Goal: Contribute content

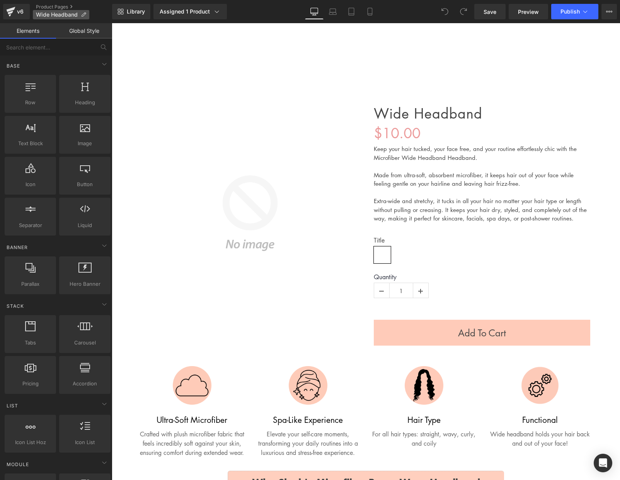
click at [58, 12] on span "Wide Headband" at bounding box center [57, 15] width 42 height 6
click at [611, 12] on icon at bounding box center [609, 11] width 6 height 6
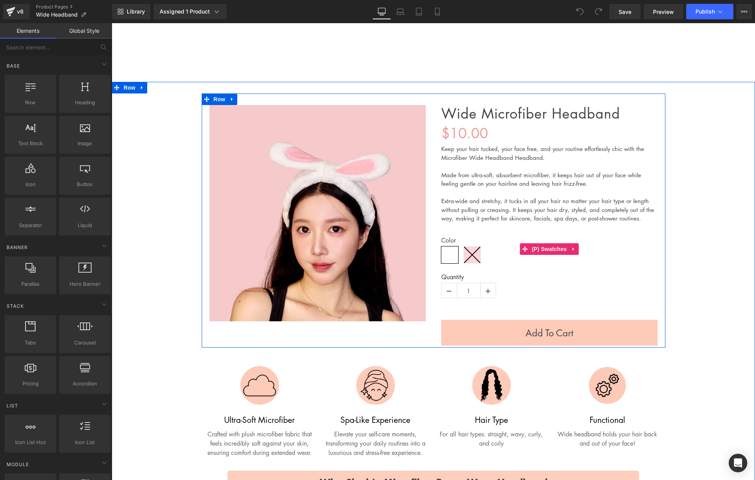
click at [472, 252] on icon at bounding box center [472, 255] width 16 height 16
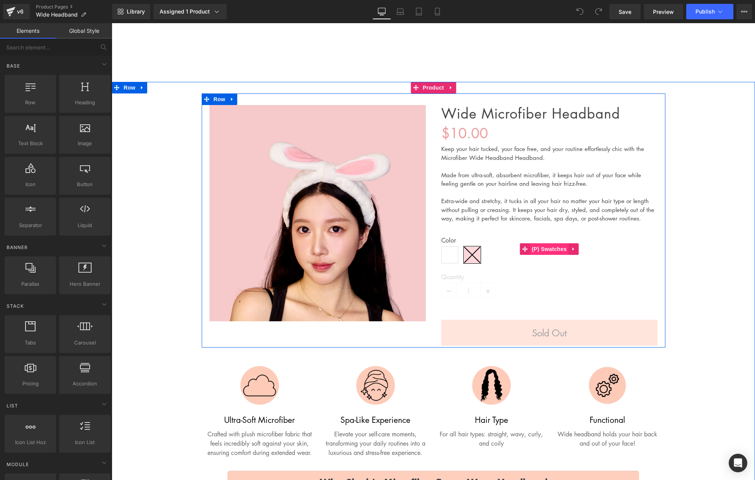
click at [542, 250] on span "(P) Swatches" at bounding box center [549, 249] width 39 height 12
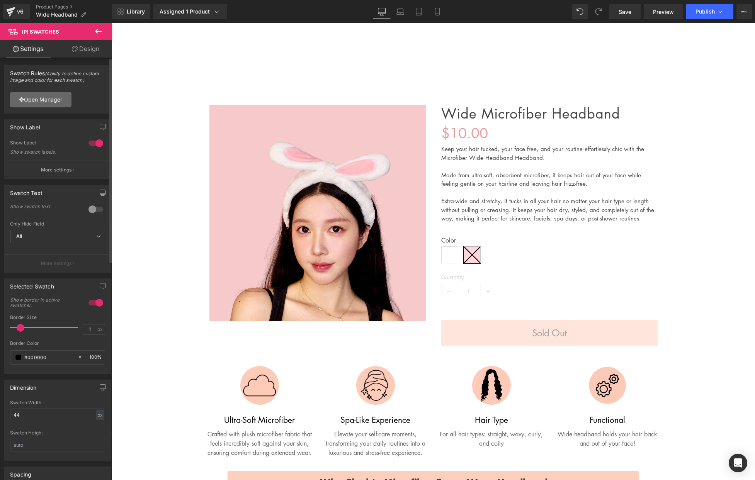
click at [49, 99] on link "Open Manager" at bounding box center [40, 99] width 61 height 15
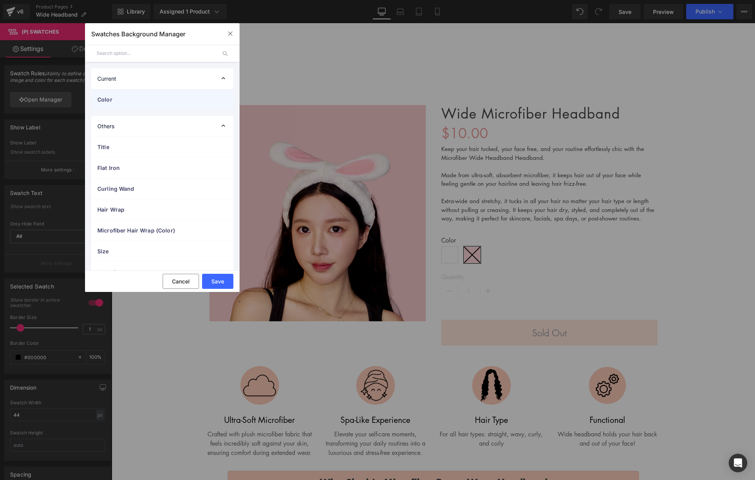
drag, startPoint x: 177, startPoint y: 99, endPoint x: 178, endPoint y: 107, distance: 8.3
click at [176, 99] on span "Color" at bounding box center [154, 99] width 114 height 8
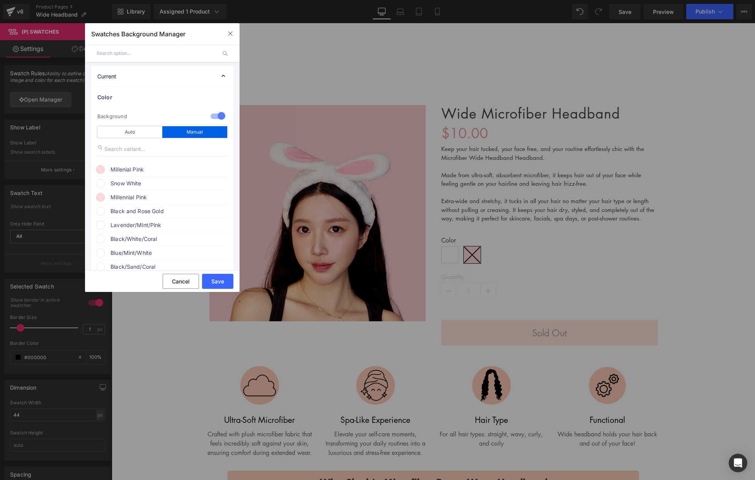
scroll to position [29, 0]
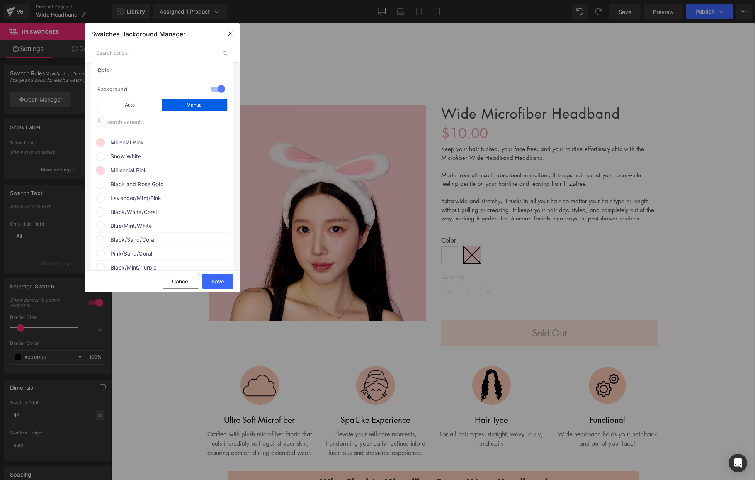
click at [107, 160] on div "Snow White" at bounding box center [162, 155] width 133 height 12
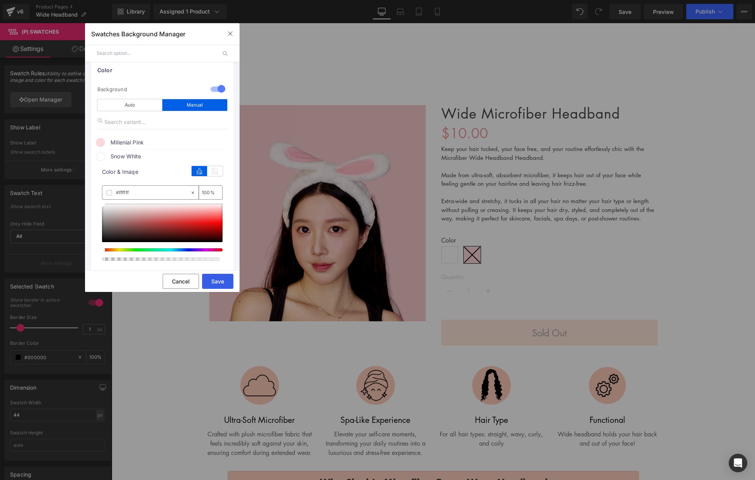
click at [219, 280] on button "Save" at bounding box center [217, 281] width 31 height 15
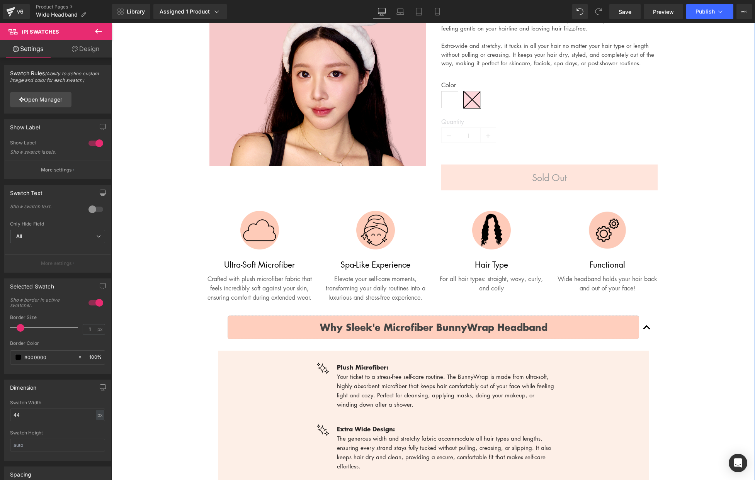
scroll to position [159, 0]
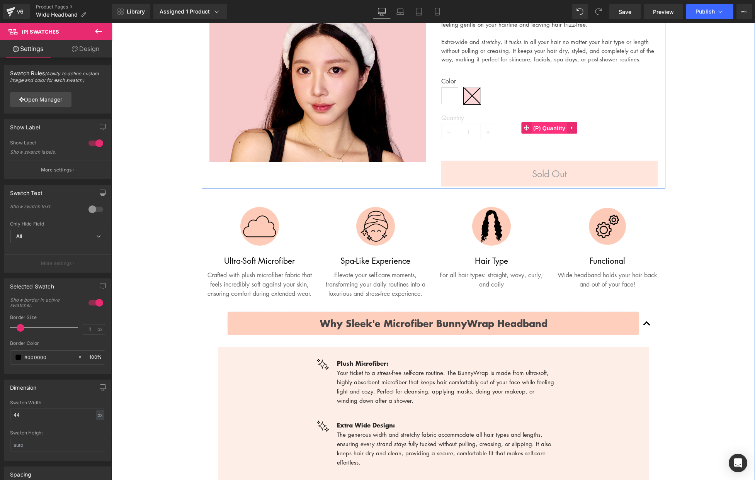
click at [538, 129] on span "(P) Quantity" at bounding box center [549, 128] width 36 height 12
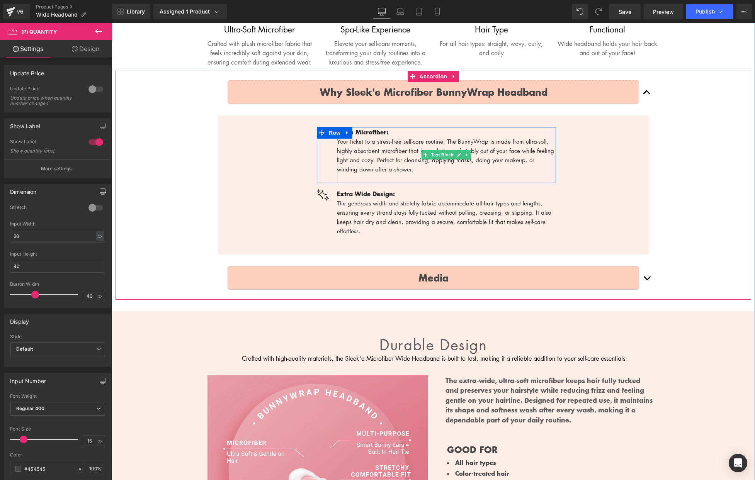
scroll to position [392, 0]
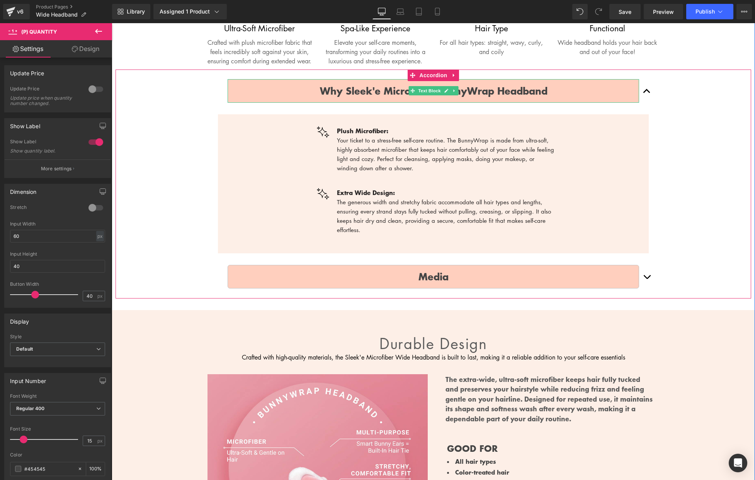
click at [477, 98] on b "Why Sleek'e Microfiber BunnyWrap Headband" at bounding box center [434, 90] width 228 height 14
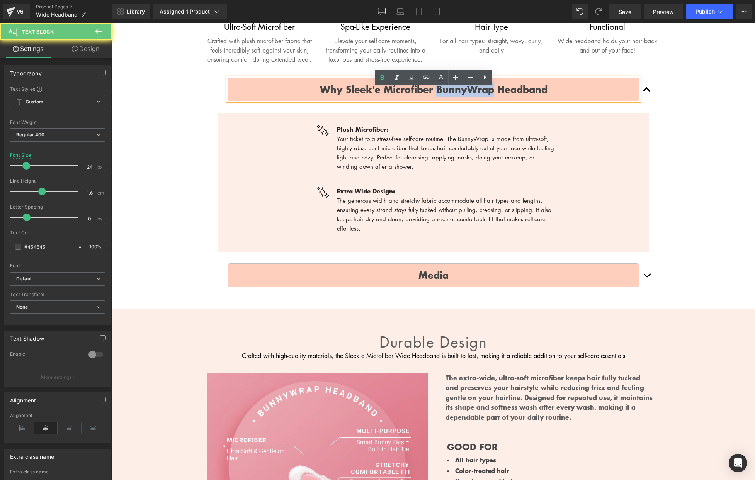
scroll to position [394, 0]
click at [477, 96] on b "Why Sleek'e Microfiber BunnyWrap Headband" at bounding box center [434, 89] width 228 height 14
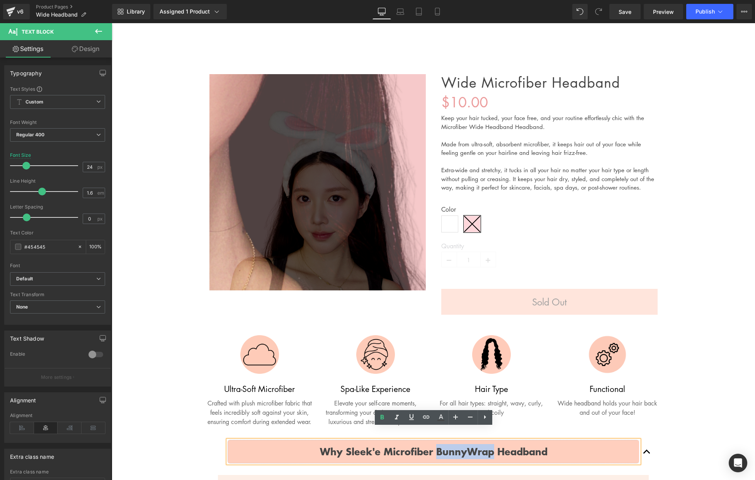
scroll to position [0, 0]
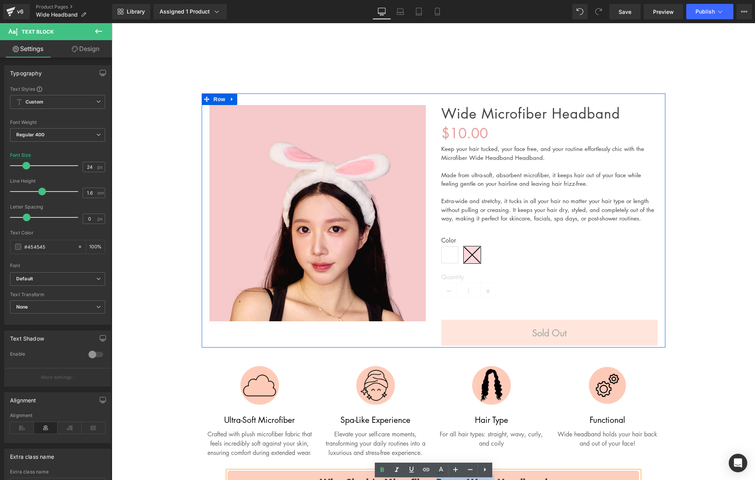
click at [500, 112] on link "Wide Microfiber Headband" at bounding box center [530, 113] width 179 height 17
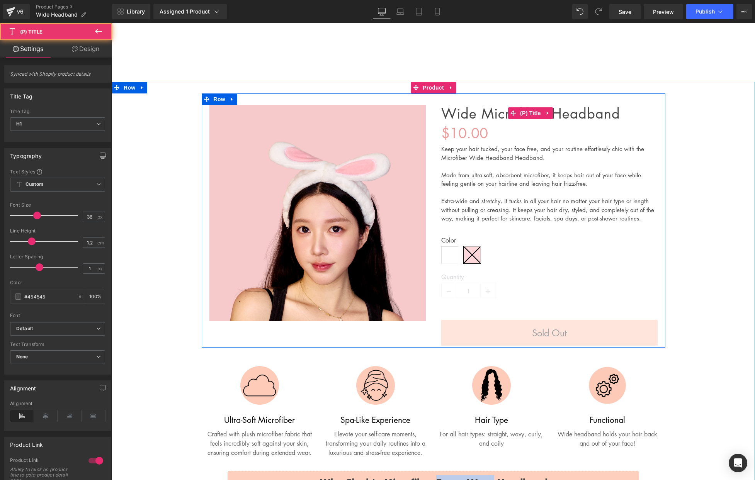
click at [485, 110] on link "Wide Microfiber Headband" at bounding box center [530, 113] width 179 height 17
click at [454, 112] on link "Wide Microfiber Headband" at bounding box center [530, 113] width 179 height 17
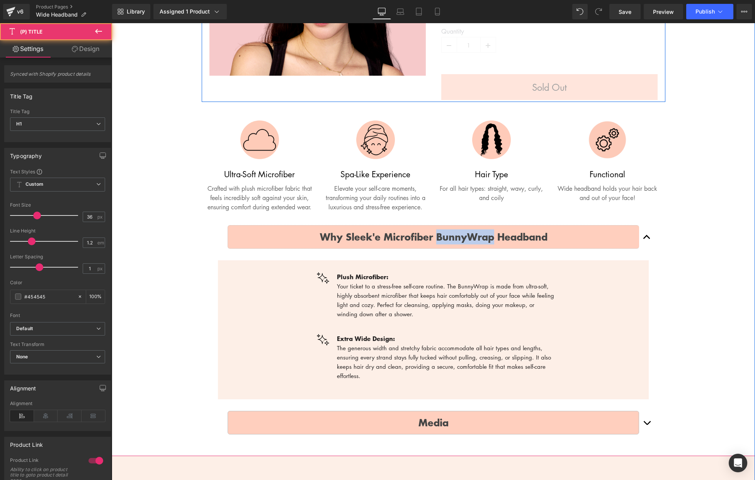
scroll to position [245, 0]
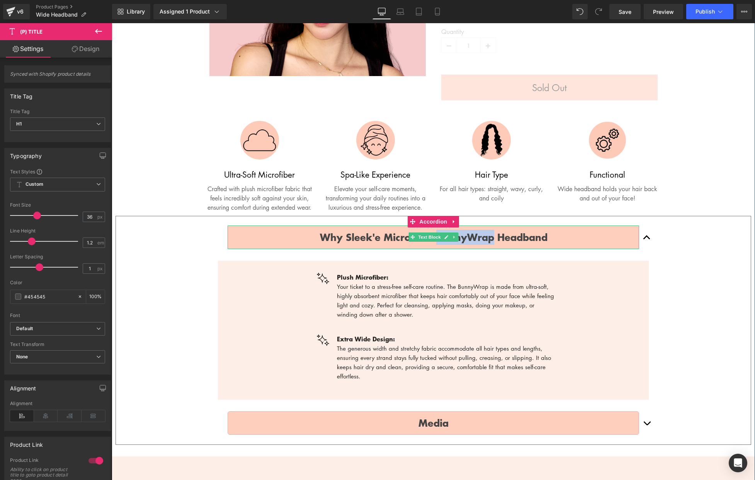
click at [398, 244] on b "Why Sleek'e Microfiber BunnyWrap Headband" at bounding box center [434, 237] width 228 height 14
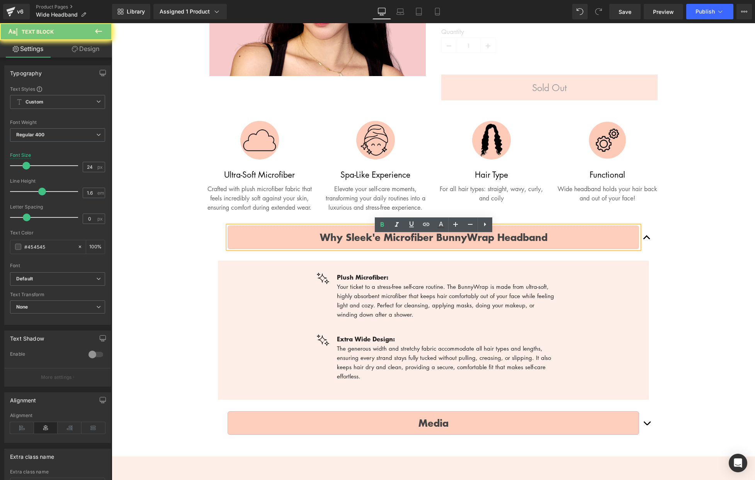
click at [384, 244] on b "Why Sleek'e Microfiber BunnyWrap Headband" at bounding box center [434, 237] width 228 height 14
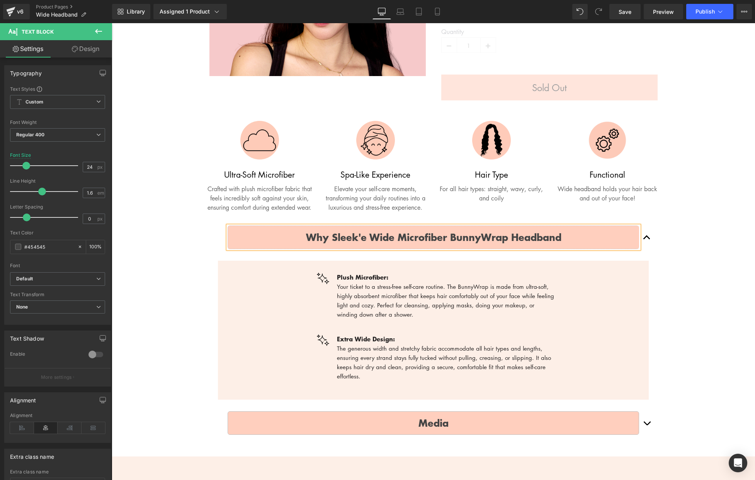
click at [482, 244] on b "Why Sleek'e Wide Microfiber BunnyWrap Headband" at bounding box center [433, 237] width 255 height 14
drag, startPoint x: 541, startPoint y: 246, endPoint x: 401, endPoint y: 249, distance: 139.9
click at [402, 245] on p "Why Sleek'e Wide Microfiber Headband" at bounding box center [433, 237] width 411 height 15
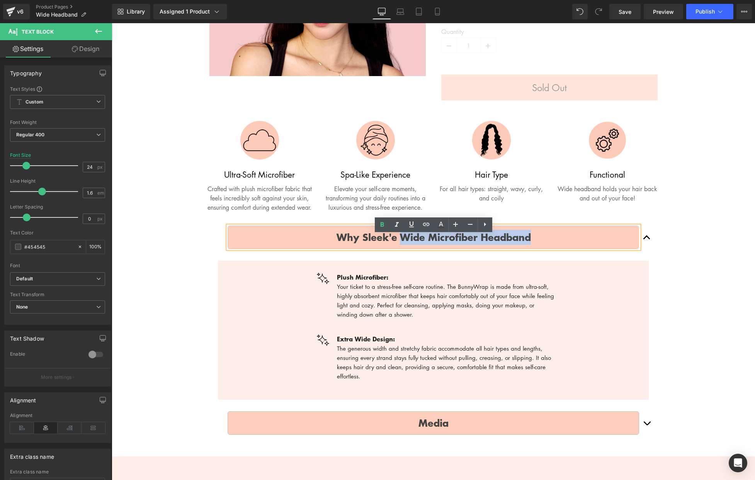
copy b "Wide Microfiber Headband"
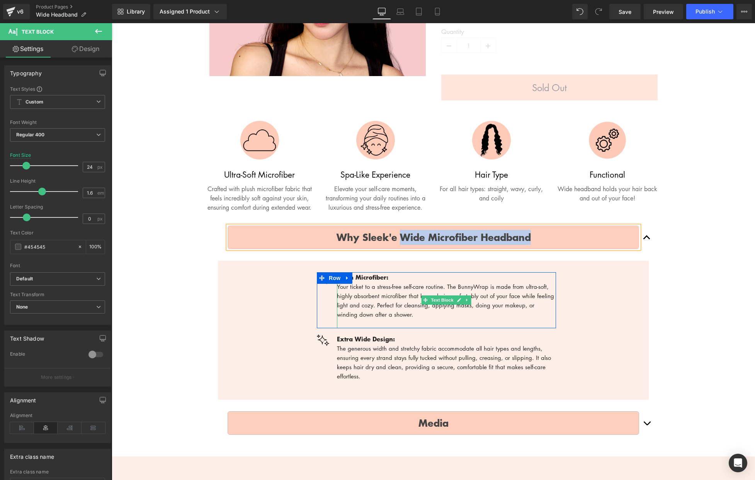
click at [461, 293] on p "Your ticket to a stress-free self-care routine. The BunnyWrap is made from ultr…" at bounding box center [446, 300] width 219 height 37
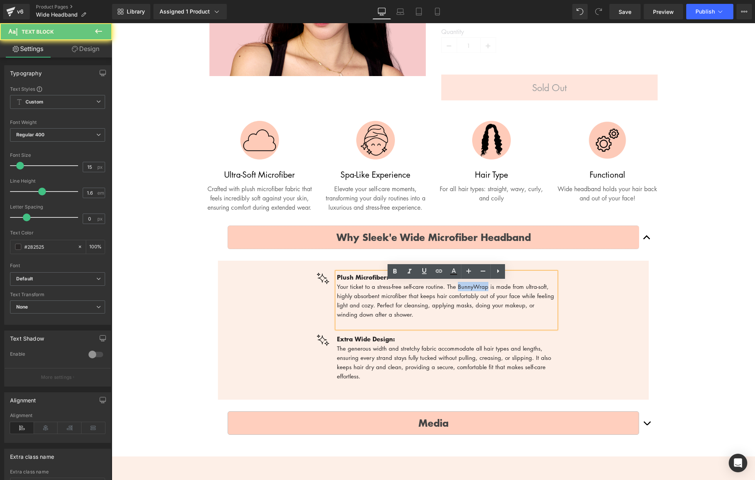
click at [461, 293] on p "Your ticket to a stress-free self-care routine. The BunnyWrap is made from ultr…" at bounding box center [446, 300] width 219 height 37
paste div
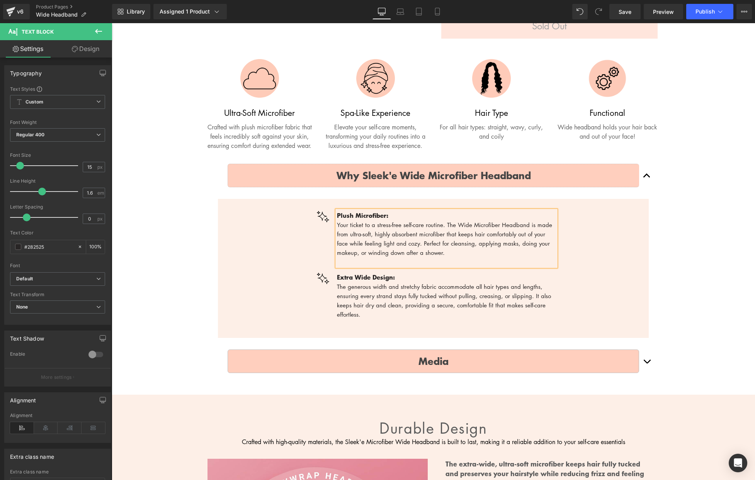
scroll to position [307, 0]
click at [525, 299] on p "The generous width and stretchy fabric accommodate all hair types and lengths, …" at bounding box center [446, 300] width 219 height 37
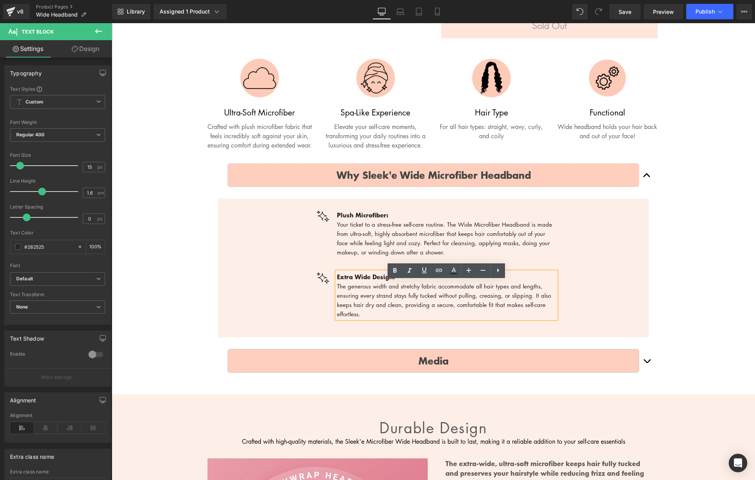
click at [647, 177] on span "button" at bounding box center [647, 177] width 0 height 0
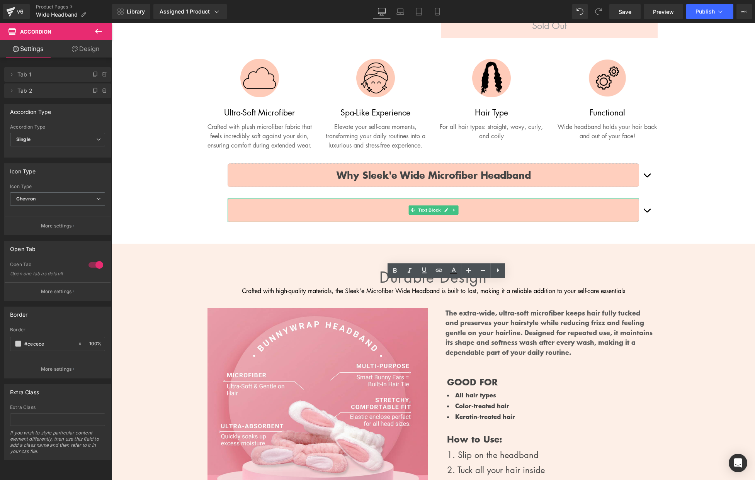
click at [622, 218] on p "Media" at bounding box center [433, 210] width 411 height 15
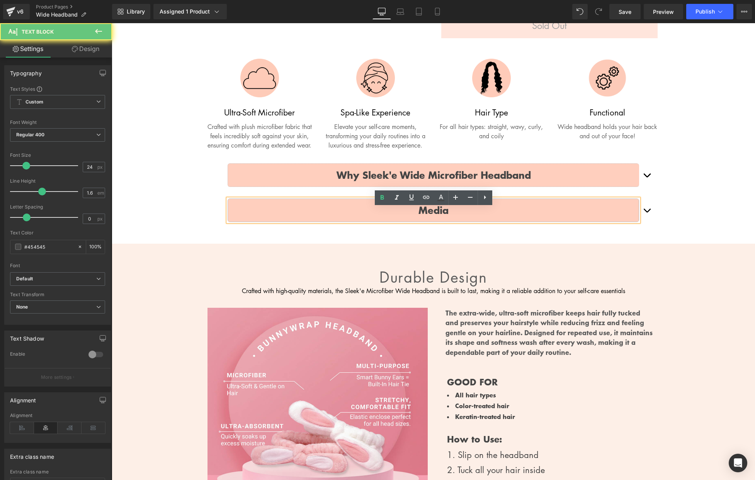
drag, startPoint x: 639, startPoint y: 215, endPoint x: 658, endPoint y: 223, distance: 19.9
click at [642, 216] on div "Media Text Block" at bounding box center [433, 210] width 442 height 35
click at [651, 221] on button "button" at bounding box center [646, 210] width 15 height 35
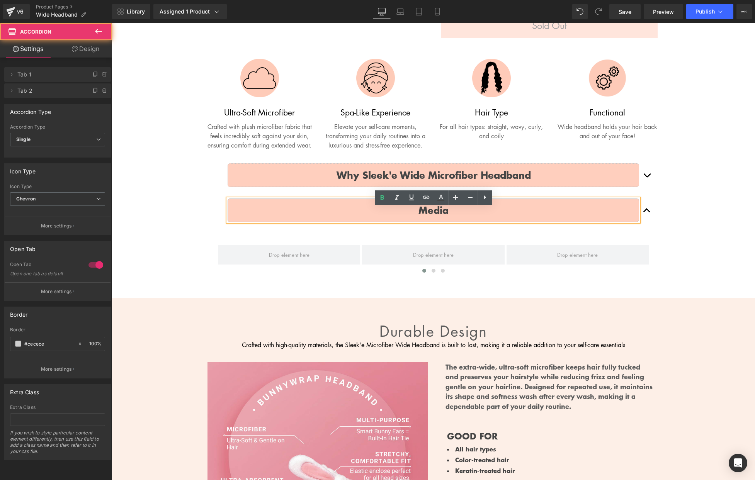
click at [650, 221] on button "button" at bounding box center [646, 210] width 15 height 35
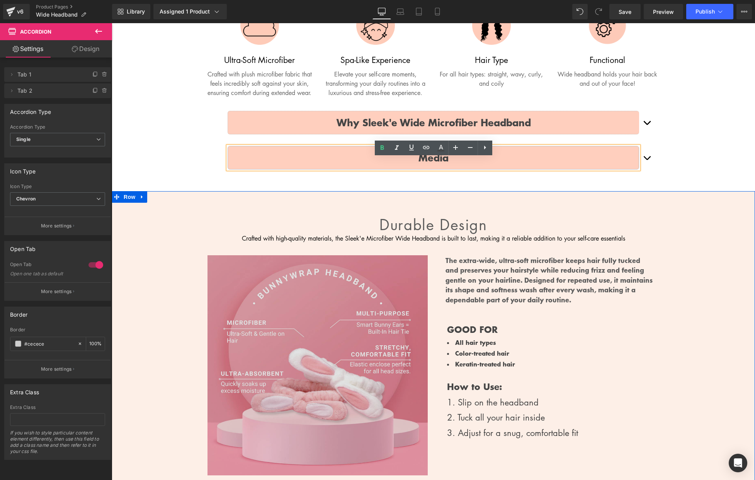
scroll to position [362, 0]
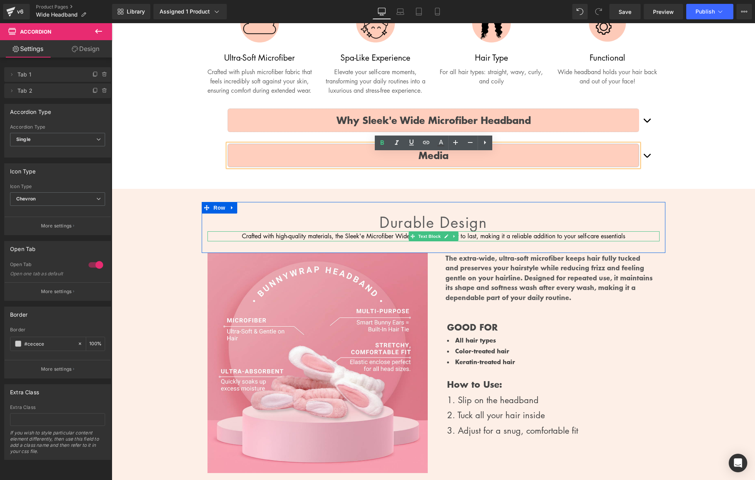
click at [391, 241] on p "Crafted with high-quality materials, the Sleek'e Microfiber Wide Headband is bu…" at bounding box center [433, 236] width 452 height 10
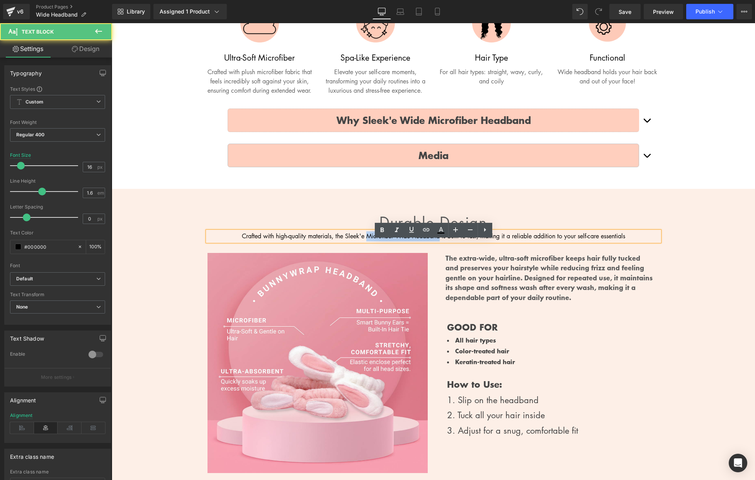
drag, startPoint x: 426, startPoint y: 247, endPoint x: 365, endPoint y: 248, distance: 60.7
click at [365, 241] on p "Crafted with high-quality materials, the Sleek'e Microfiber Wide Headband is bu…" at bounding box center [433, 236] width 452 height 10
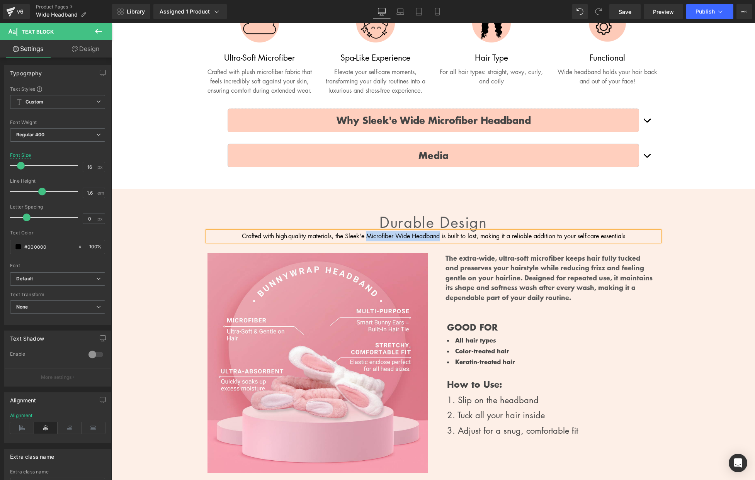
paste div
click at [311, 230] on h3 "Durable design" at bounding box center [433, 223] width 452 height 18
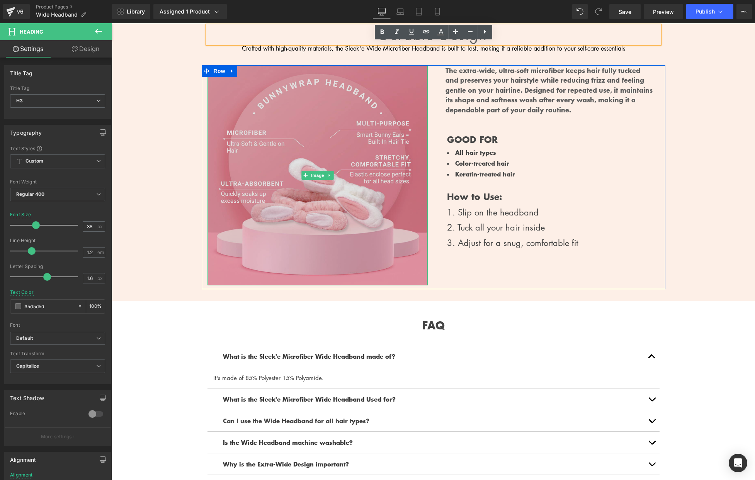
scroll to position [553, 0]
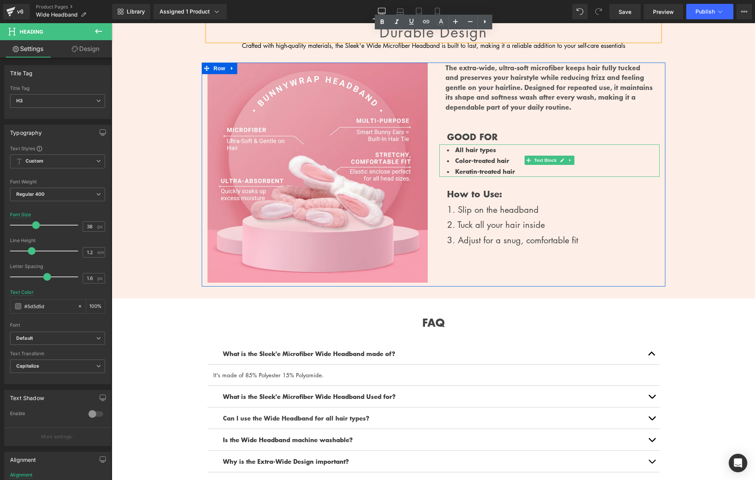
click at [492, 176] on b "Keratin-treated hair" at bounding box center [485, 170] width 60 height 9
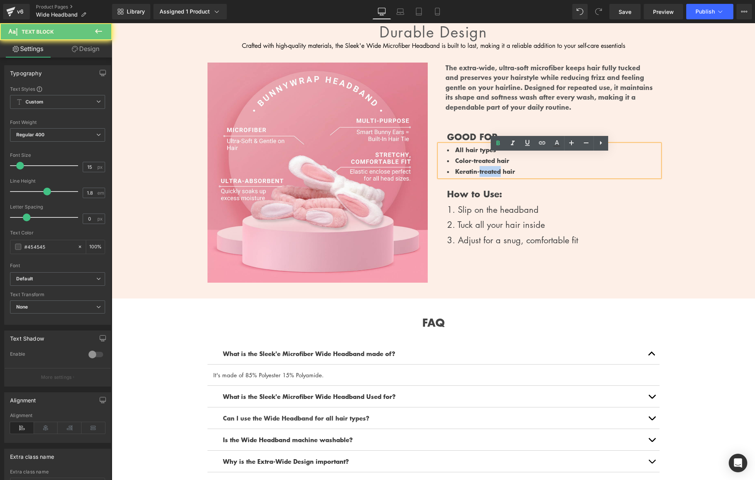
click at [492, 176] on b "Keratin-treated hair" at bounding box center [485, 170] width 60 height 9
click at [491, 176] on b "Keratin-treated hair" at bounding box center [485, 170] width 60 height 9
click at [514, 177] on li "Keratin-treated hair" at bounding box center [553, 171] width 212 height 11
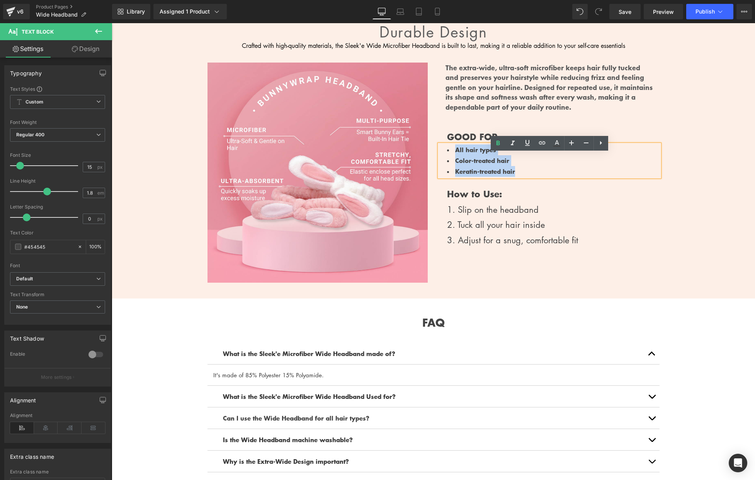
drag, startPoint x: 512, startPoint y: 177, endPoint x: 452, endPoint y: 157, distance: 64.0
click at [452, 157] on ul "All hair types Color-treated hair Keratin-treated hair" at bounding box center [553, 160] width 212 height 32
drag, startPoint x: 521, startPoint y: 182, endPoint x: 455, endPoint y: 166, distance: 68.6
click at [455, 166] on ul "All hair types Color-treated hair Keratin-treated hair" at bounding box center [553, 160] width 212 height 32
click at [455, 165] on b "Color-treated hair" at bounding box center [482, 160] width 54 height 9
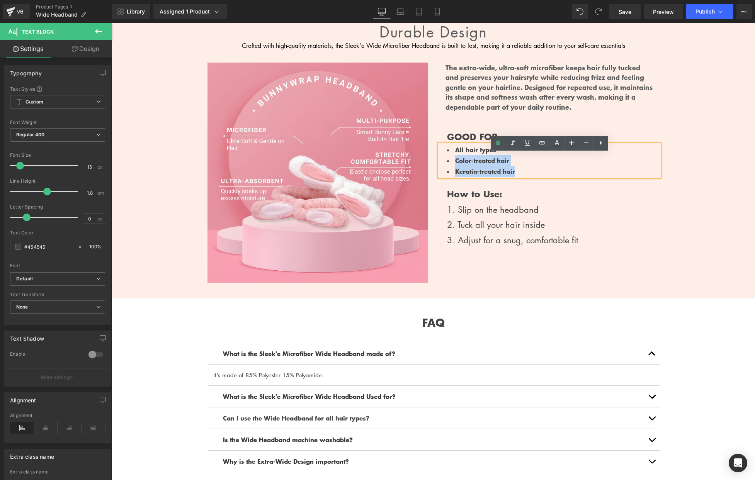
drag, startPoint x: 455, startPoint y: 167, endPoint x: 526, endPoint y: 175, distance: 71.6
click at [526, 175] on ul "All hair types Color-treated hair Keratin-treated hair" at bounding box center [553, 160] width 212 height 32
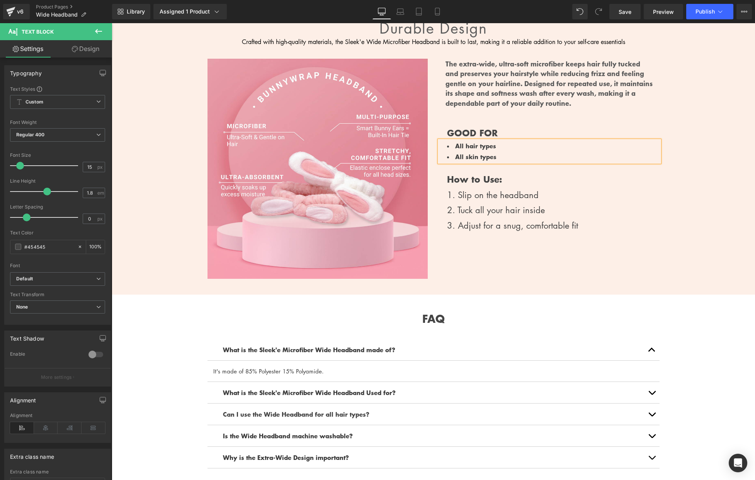
drag, startPoint x: 717, startPoint y: 132, endPoint x: 717, endPoint y: 128, distance: 4.2
click at [717, 132] on div "Durable design Heading Crafted with high-quality materials, the Sleek'e Wide Mi…" at bounding box center [433, 145] width 643 height 275
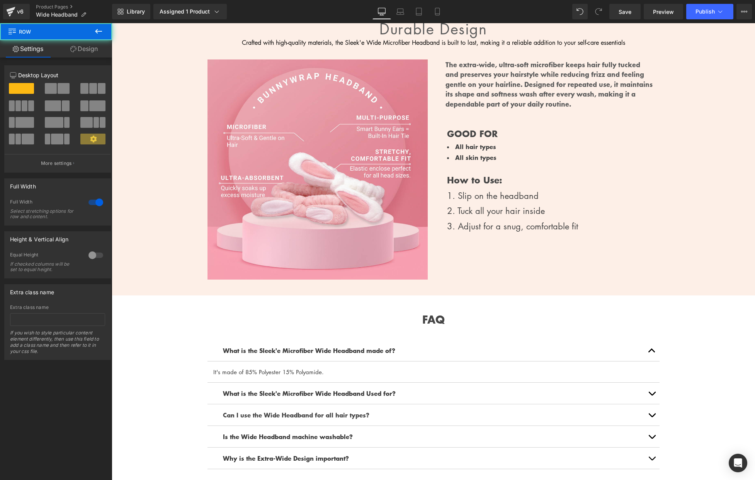
scroll to position [550, 0]
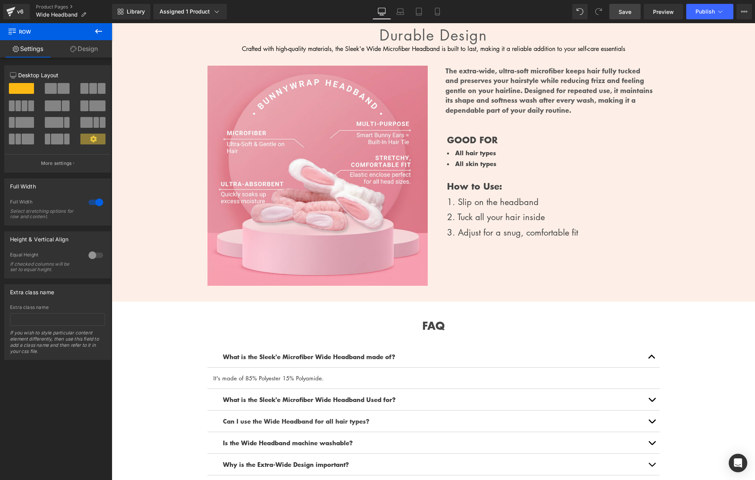
click at [623, 14] on span "Save" at bounding box center [624, 12] width 13 height 8
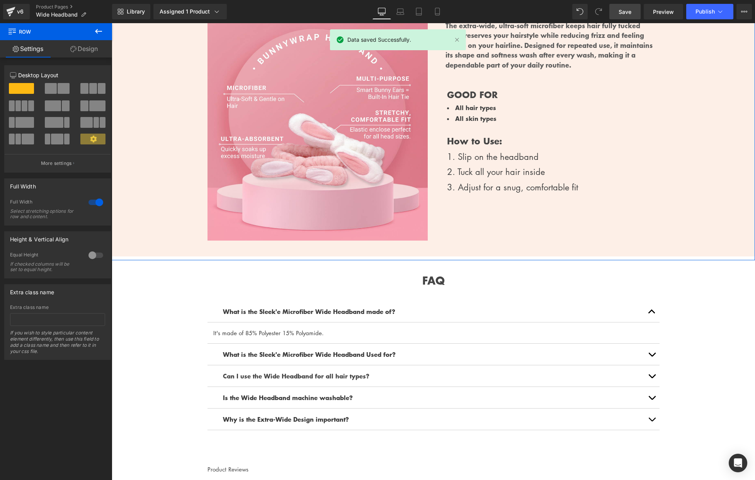
scroll to position [590, 0]
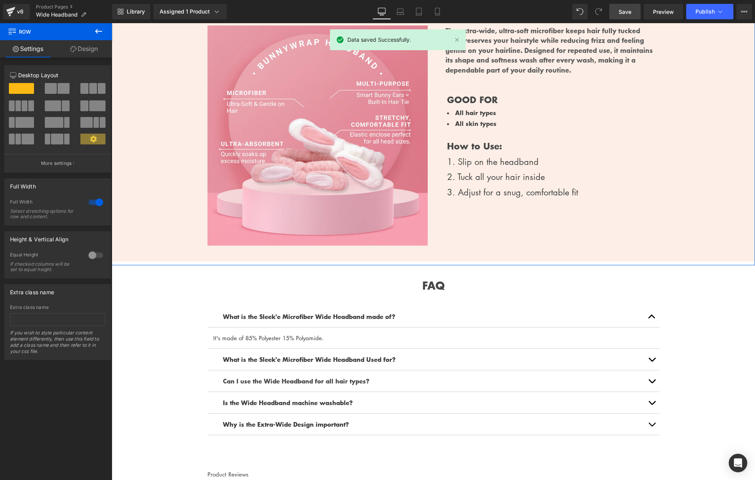
click at [481, 167] on div "1. Slip on the headband" at bounding box center [553, 161] width 212 height 15
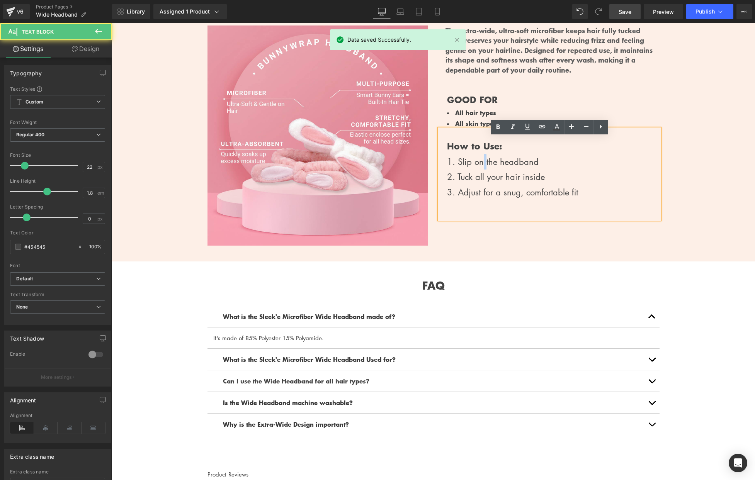
click at [481, 167] on div "1. Slip on the headband" at bounding box center [553, 161] width 212 height 15
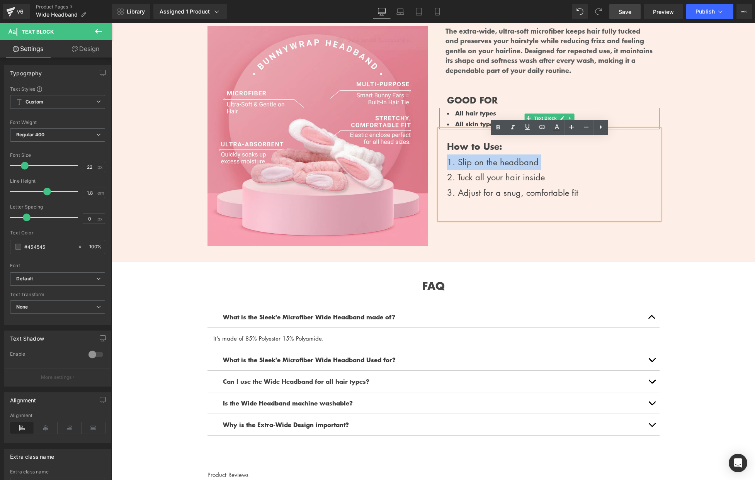
drag, startPoint x: 464, startPoint y: 123, endPoint x: 456, endPoint y: 122, distance: 7.8
click at [464, 117] on b "All hair types" at bounding box center [475, 112] width 41 height 9
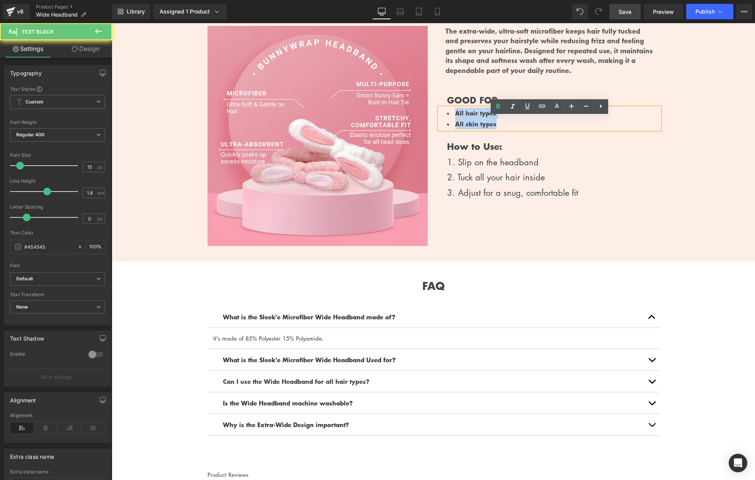
drag, startPoint x: 453, startPoint y: 121, endPoint x: 508, endPoint y: 137, distance: 57.2
click at [506, 129] on ul "All hair types All skin types" at bounding box center [553, 119] width 212 height 22
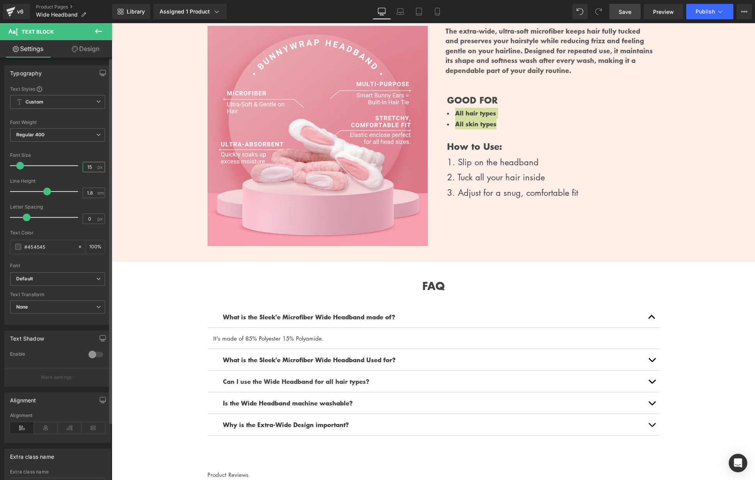
click at [86, 166] on input "15" at bounding box center [90, 167] width 14 height 10
click at [86, 167] on input "1225" at bounding box center [90, 167] width 14 height 10
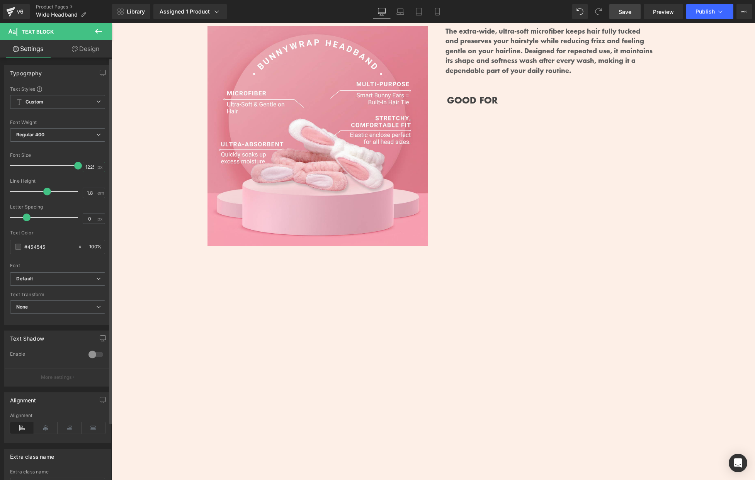
click at [86, 167] on input "1225" at bounding box center [90, 167] width 14 height 10
type input "22"
click at [88, 153] on div "Font Size" at bounding box center [57, 155] width 95 height 5
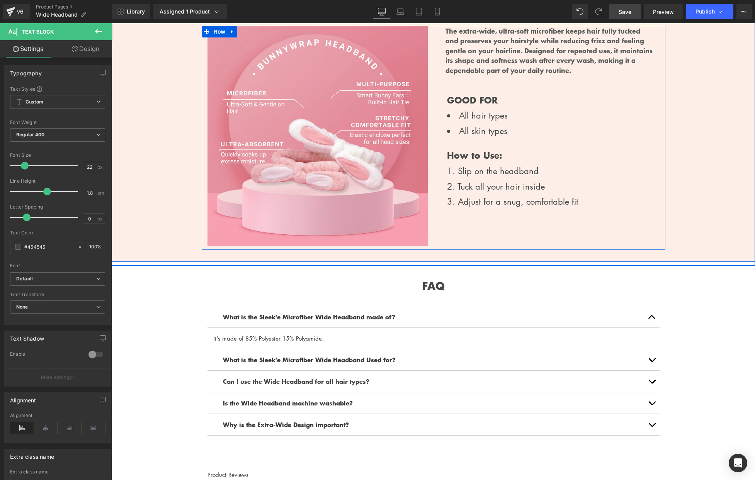
click at [463, 244] on div "Image The extra-wide, ultra-soft microfiber keeps hair fully tucked and preserv…" at bounding box center [434, 138] width 464 height 224
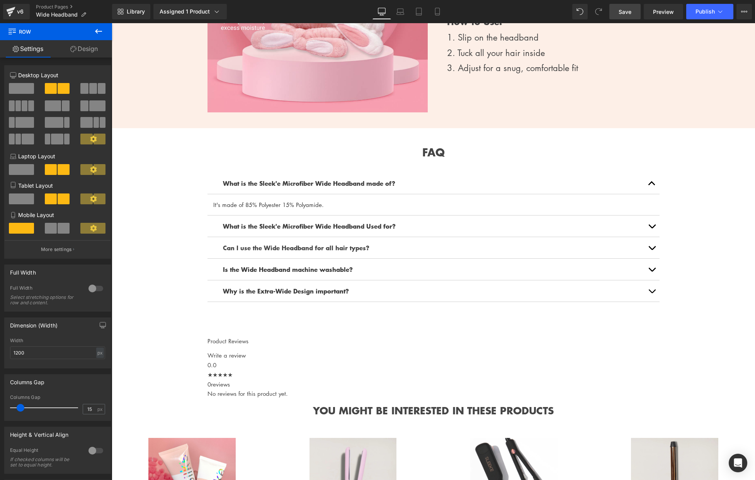
click at [183, 186] on div "Sale Off (P) Image Wide Microfiber Headband (P) Title $0 $10.00 (P) Price Keep …" at bounding box center [433, 25] width 643 height 1332
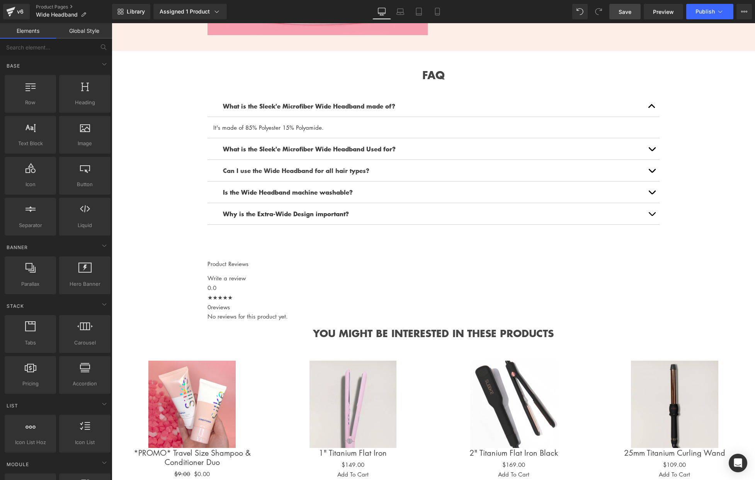
scroll to position [803, 0]
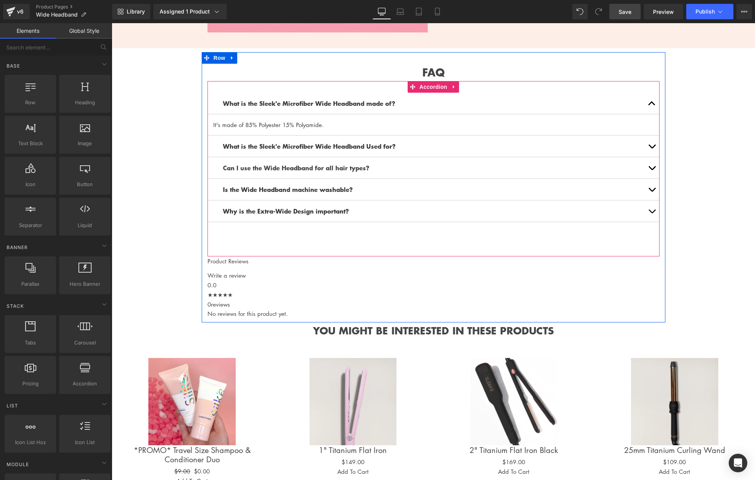
click at [112, 23] on div at bounding box center [112, 23] width 0 height 0
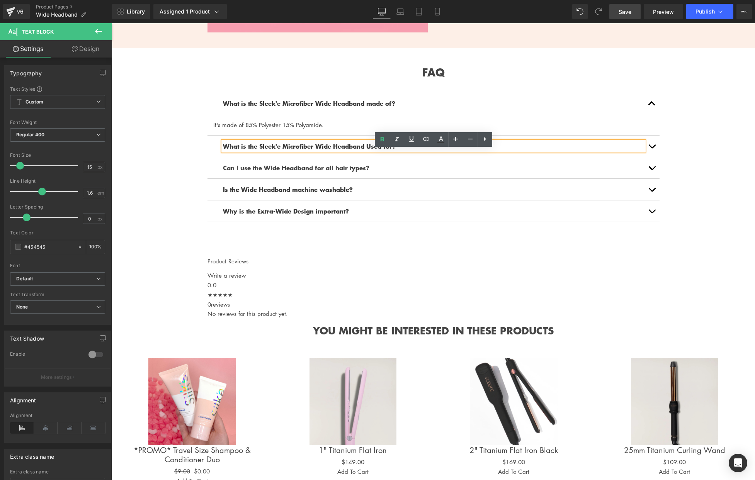
click at [657, 153] on button "button" at bounding box center [651, 146] width 15 height 21
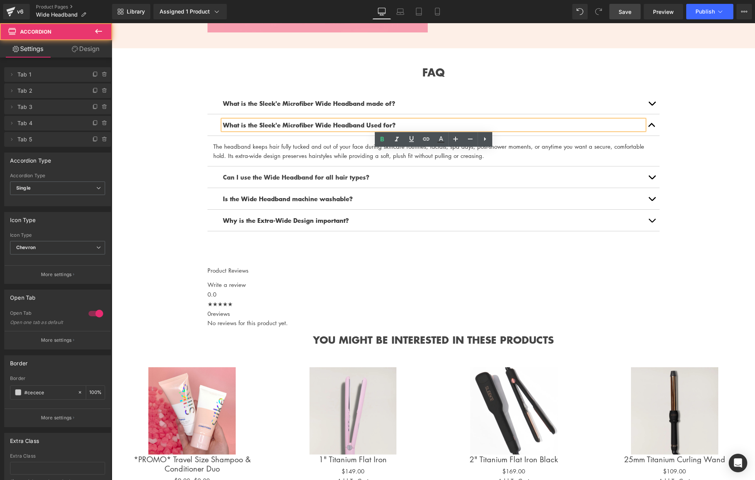
click at [310, 129] on b "What is the Sleek'e Microfiber Wide Headband Used for?" at bounding box center [309, 124] width 173 height 9
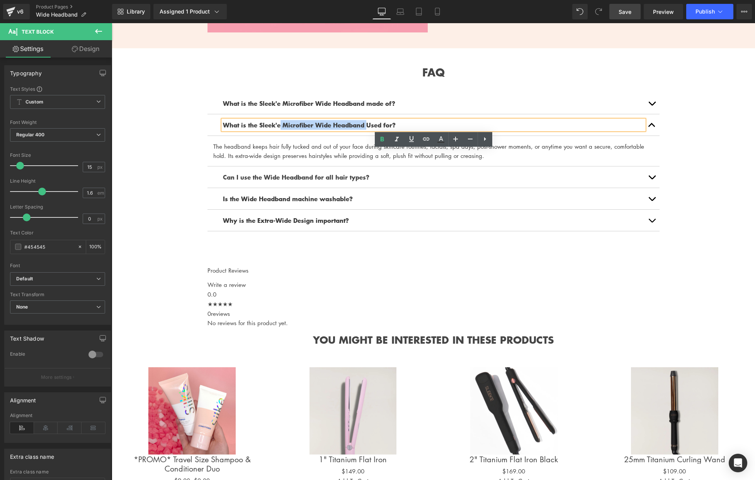
drag, startPoint x: 281, startPoint y: 133, endPoint x: 365, endPoint y: 132, distance: 83.8
click at [365, 129] on b "What is the Sleek'e Microfiber Wide Headband Used for?" at bounding box center [309, 124] width 173 height 9
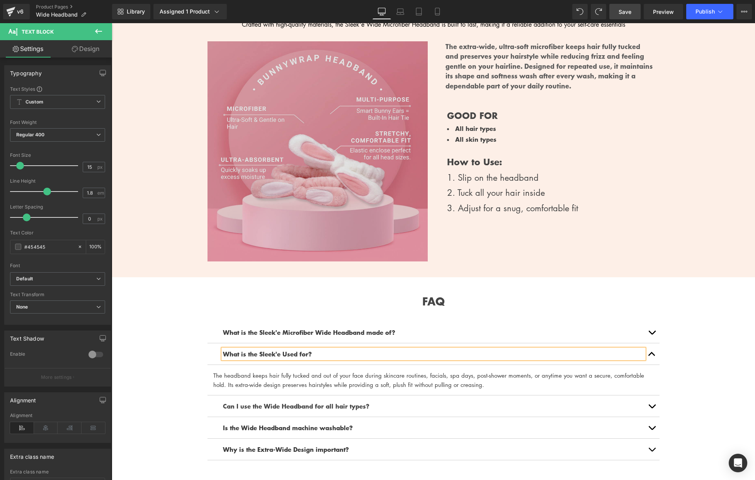
scroll to position [574, 0]
type input "22"
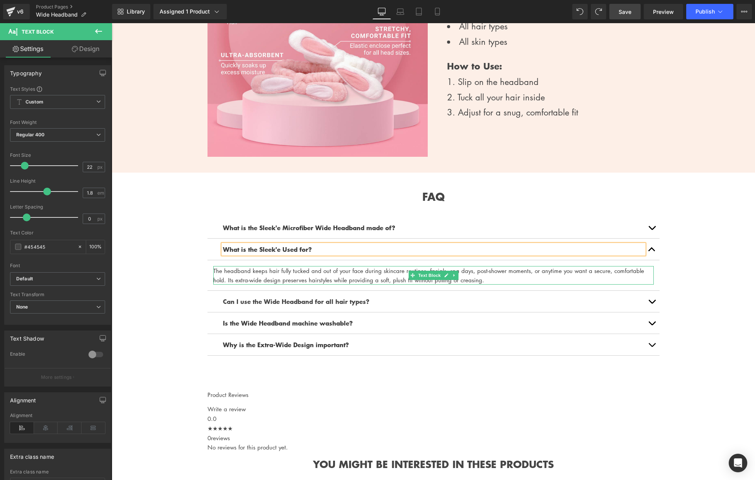
click at [354, 284] on font "The headband keeps hair fully tucked and out of your face during skincare routi…" at bounding box center [428, 275] width 431 height 17
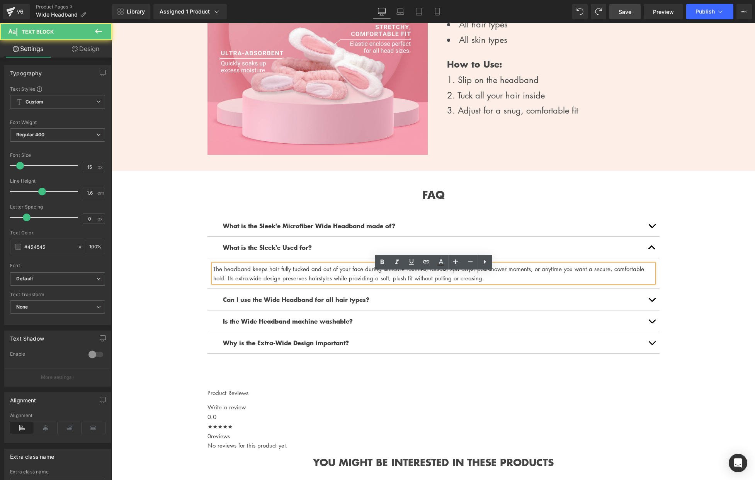
click at [282, 252] on b "What is the Sleek'e Used for?" at bounding box center [267, 247] width 89 height 9
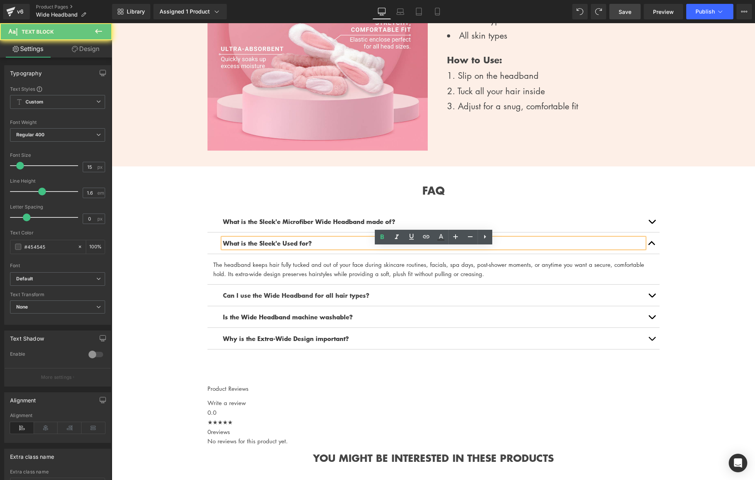
click at [282, 248] on b "What is the Sleek'e Used for?" at bounding box center [267, 242] width 89 height 9
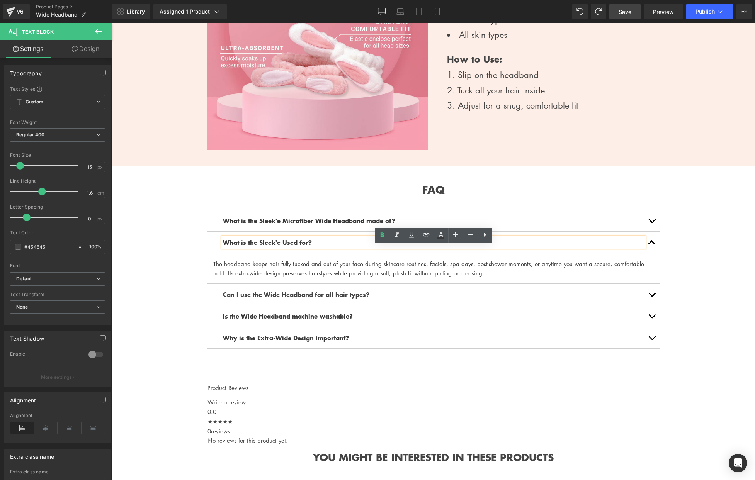
scroll to position [686, 0]
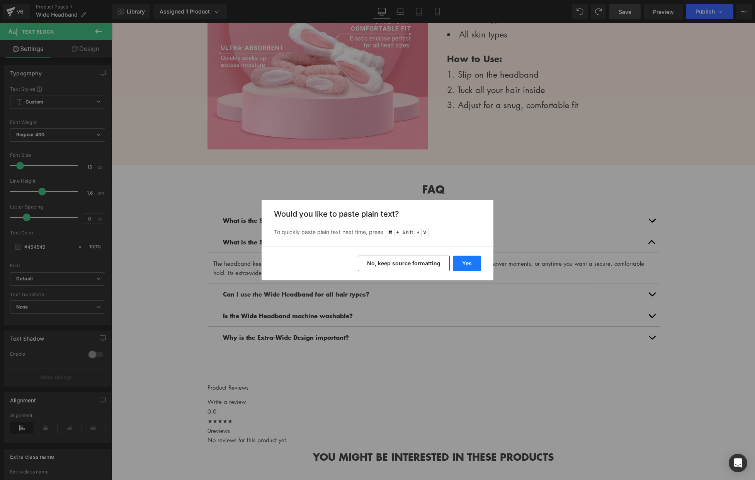
click at [463, 262] on button "Yes" at bounding box center [467, 263] width 28 height 15
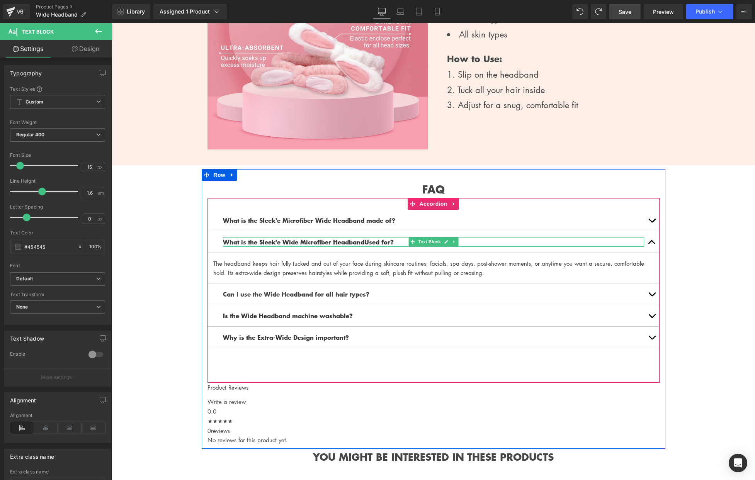
scroll to position [686, 0]
click at [364, 246] on div "What is the Sleek'e Wide Microfiber HeadbandUsed for? Text Block" at bounding box center [433, 242] width 421 height 10
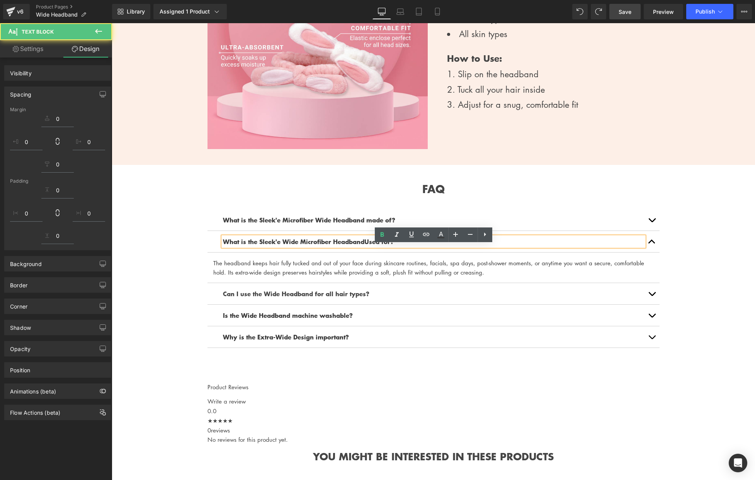
click at [365, 246] on b "What is the Sleek'e Wide Microfiber HeadbandUsed for?" at bounding box center [308, 241] width 171 height 9
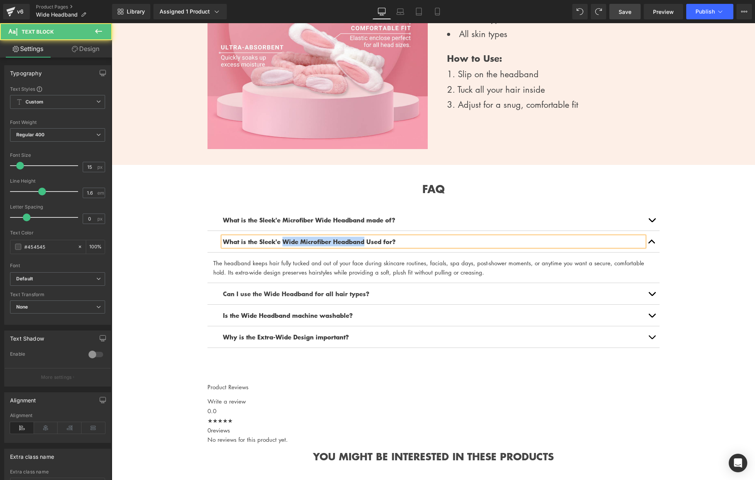
drag, startPoint x: 365, startPoint y: 249, endPoint x: 283, endPoint y: 252, distance: 82.3
click at [283, 246] on b "What is the Sleek'e Wide Microfiber Headband Used for?" at bounding box center [309, 241] width 173 height 9
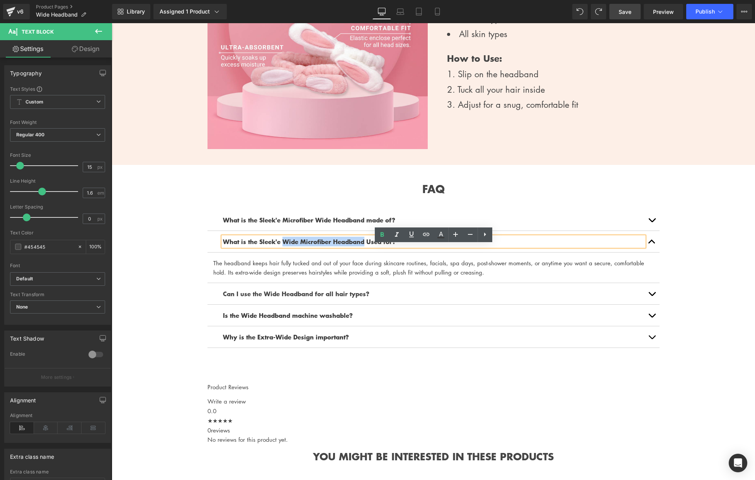
copy b "Wide Microfiber Headband"
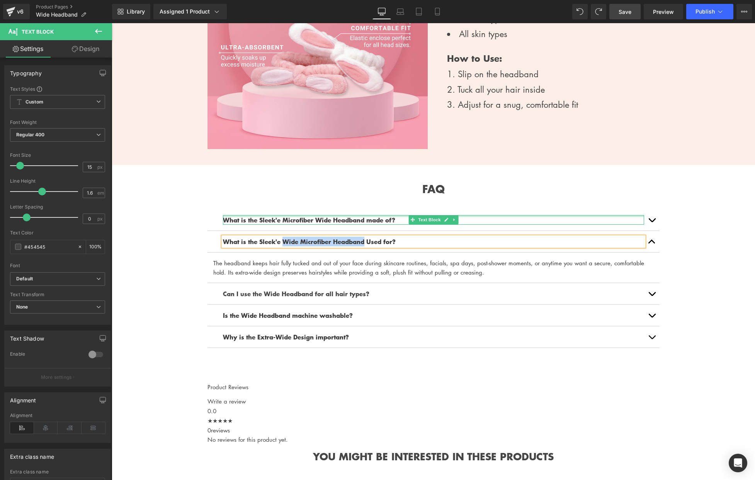
drag, startPoint x: 291, startPoint y: 224, endPoint x: 288, endPoint y: 228, distance: 4.9
click at [291, 224] on div "What is the Sleek'e Microfiber Wide Headband made of? Text Block" at bounding box center [433, 220] width 421 height 10
click at [288, 224] on b "What is the Sleek'e Microfiber Wide Headband made of?" at bounding box center [309, 219] width 172 height 9
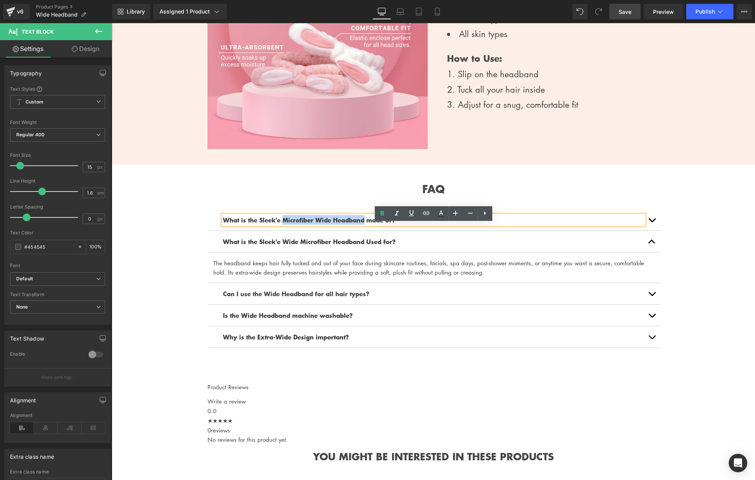
drag, startPoint x: 283, startPoint y: 229, endPoint x: 365, endPoint y: 230, distance: 81.5
click at [365, 224] on b "What is the Sleek'e Microfiber Wide Headband made of?" at bounding box center [309, 219] width 172 height 9
paste div
click at [652, 222] on span "button" at bounding box center [652, 222] width 0 height 0
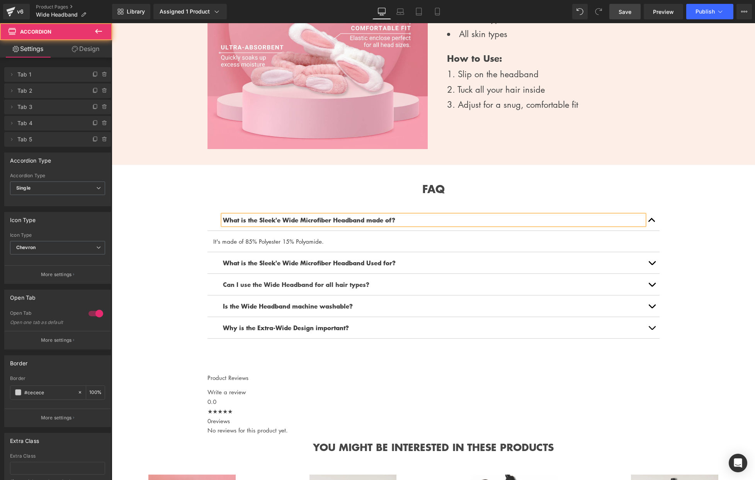
click at [653, 270] on button "button" at bounding box center [651, 262] width 15 height 21
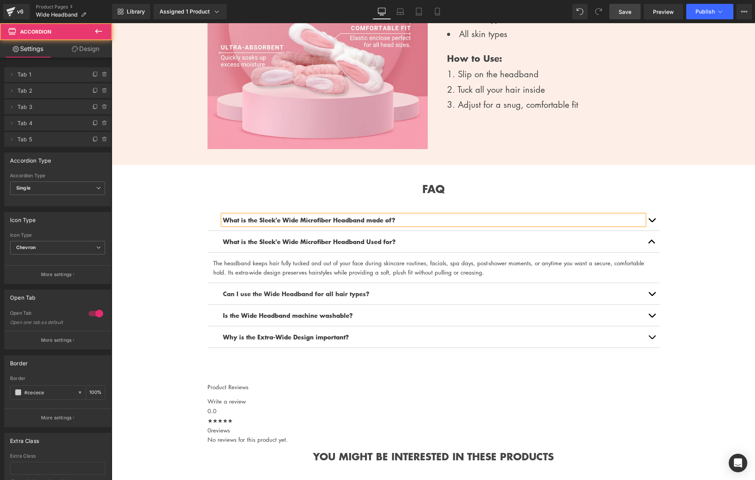
click at [650, 252] on button "button" at bounding box center [651, 241] width 15 height 21
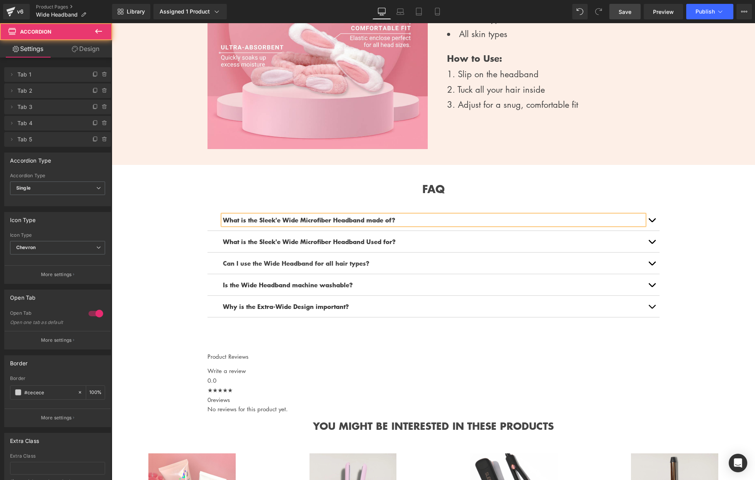
click at [652, 274] on button "button" at bounding box center [651, 263] width 15 height 21
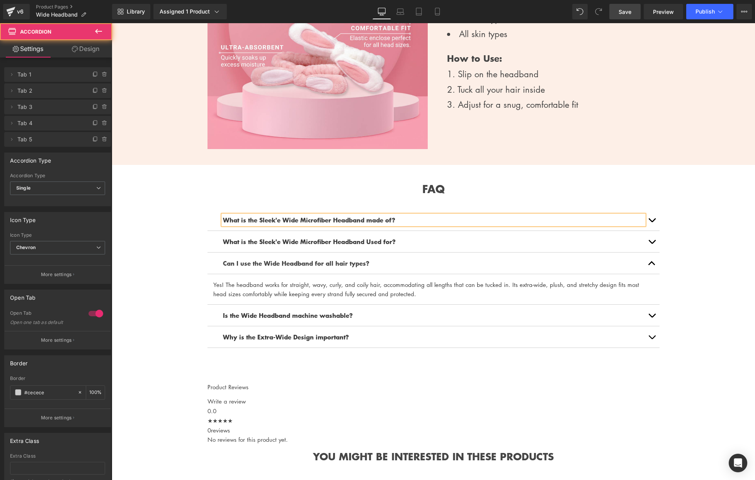
click at [652, 274] on button "button" at bounding box center [651, 263] width 15 height 21
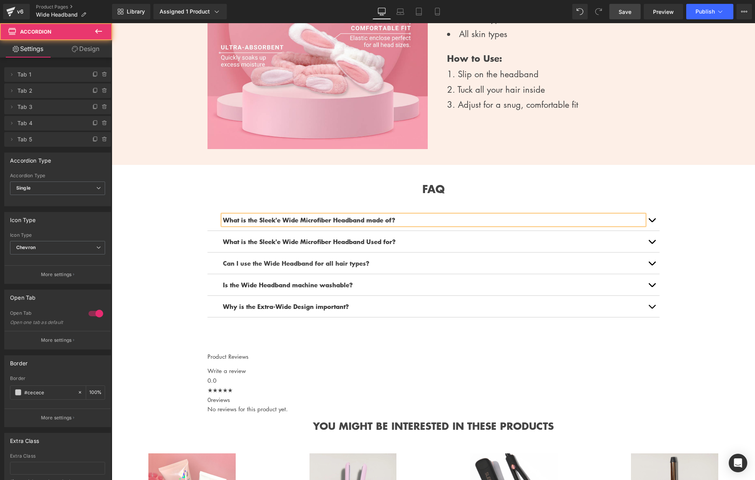
click at [652, 295] on button "button" at bounding box center [651, 284] width 15 height 21
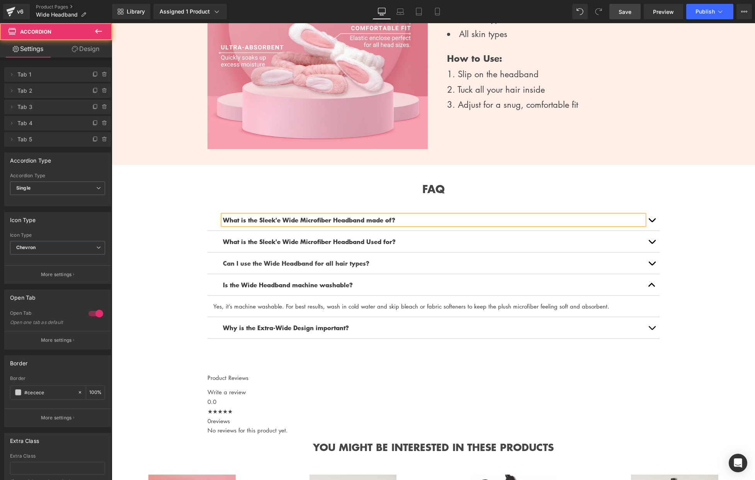
click at [652, 295] on button "button" at bounding box center [651, 284] width 15 height 21
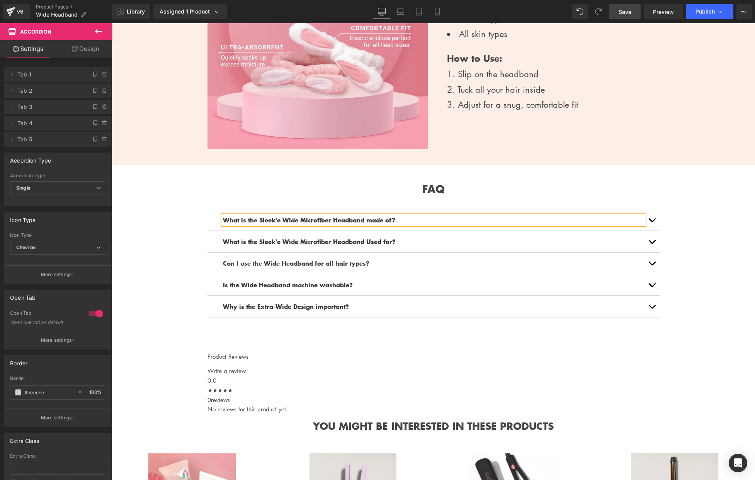
click at [651, 305] on button "button" at bounding box center [651, 306] width 15 height 21
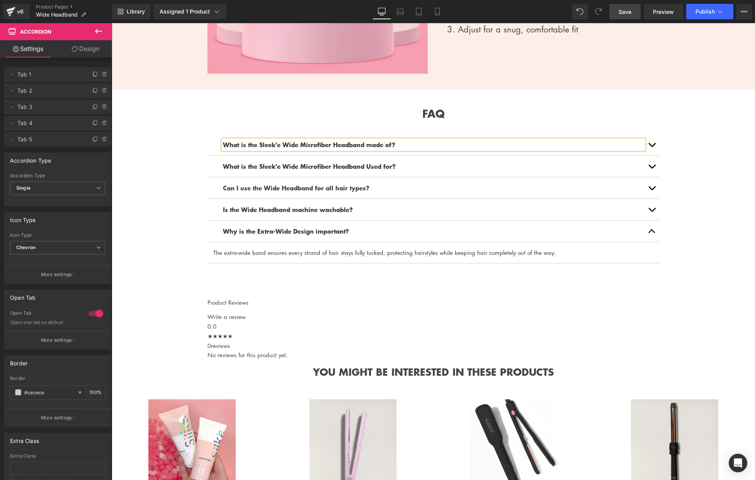
scroll to position [763, 0]
click at [278, 273] on div "What is the Sleek'e Wide Microfiber Headband made of? Text Block It's made of 8…" at bounding box center [433, 209] width 452 height 175
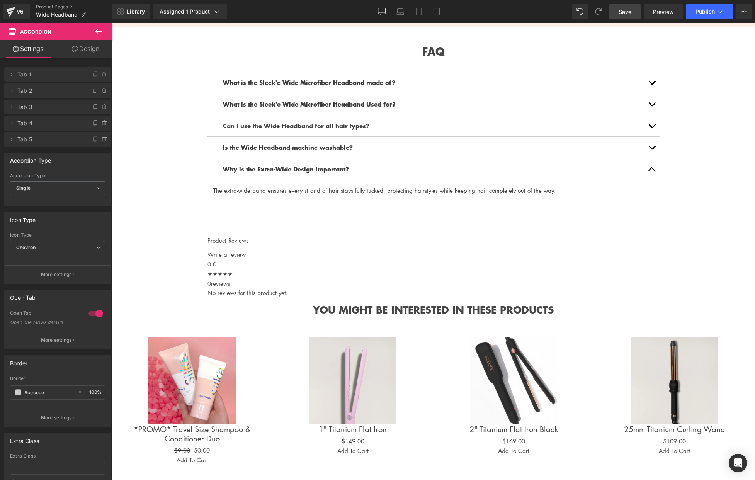
scroll to position [835, 0]
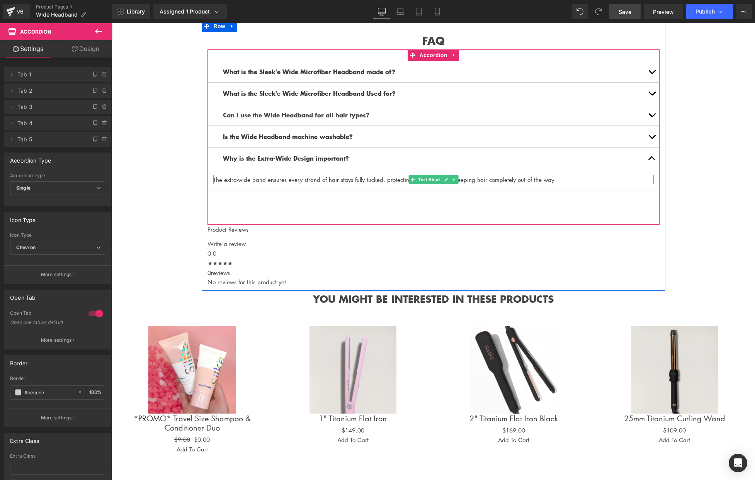
click at [301, 183] on font "The extra-wide band ensures every strand of hair stays fully tucked, protecting…" at bounding box center [384, 180] width 343 height 8
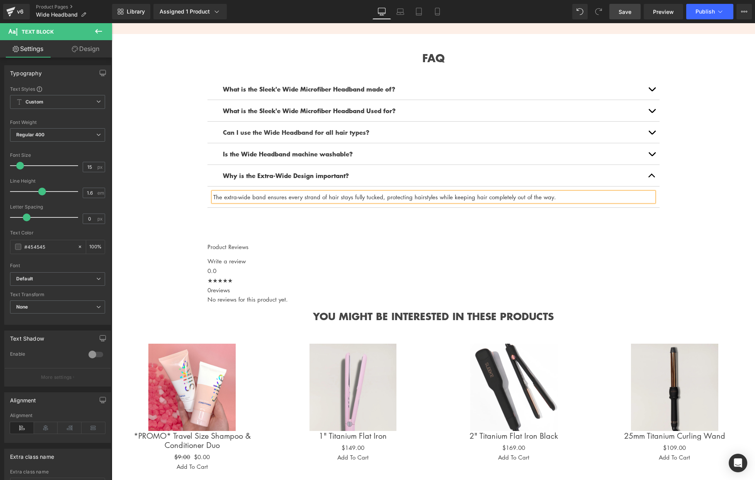
scroll to position [818, 0]
click at [301, 200] on font "The extra-wide band ensures every strand of hair stays fully tucked, protecting…" at bounding box center [384, 197] width 343 height 8
click at [287, 242] on div "What is the Sleek'e Wide Microfiber Headband made of? Text Block It's made of 8…" at bounding box center [433, 153] width 452 height 175
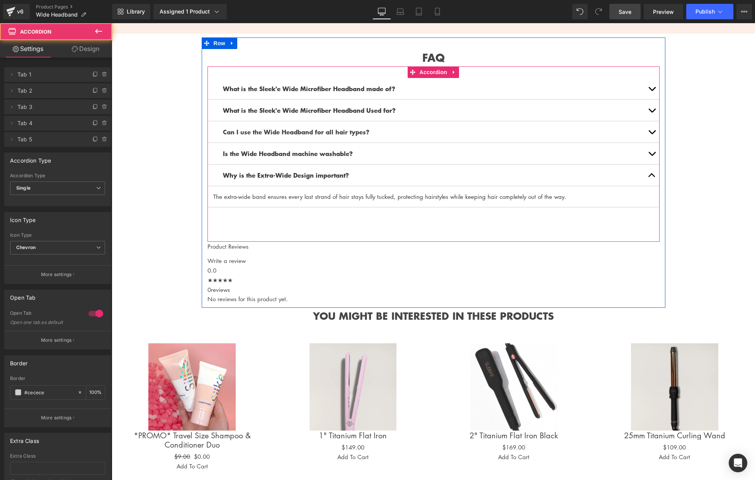
click at [379, 180] on p "Why is the Extra-Wide Design important?" at bounding box center [433, 175] width 421 height 10
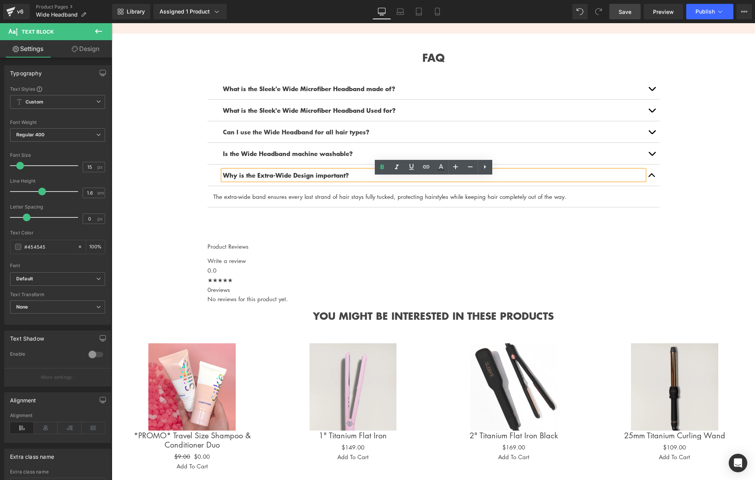
click at [652, 177] on span "button" at bounding box center [652, 177] width 0 height 0
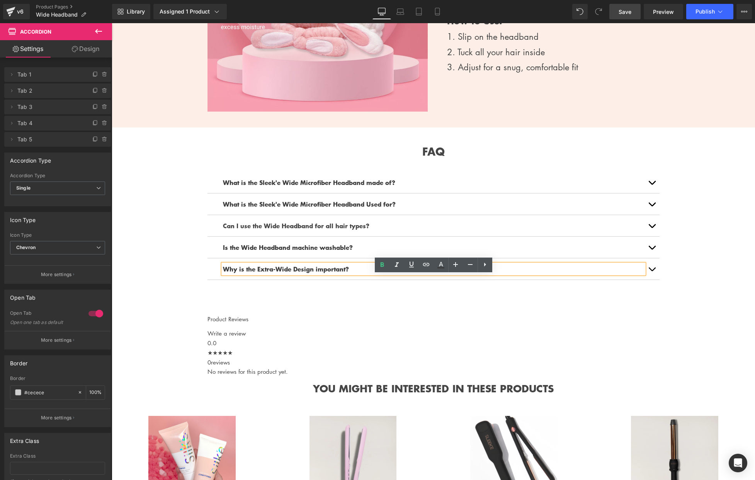
scroll to position [713, 0]
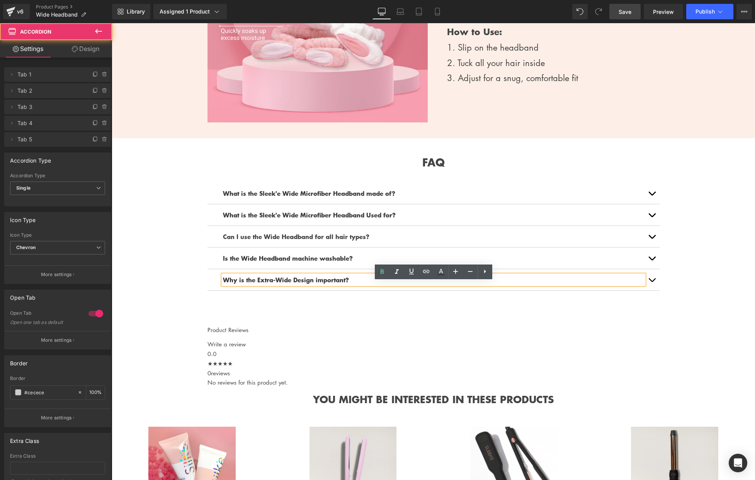
drag, startPoint x: 652, startPoint y: 290, endPoint x: 640, endPoint y: 291, distance: 11.3
click at [652, 290] on button "button" at bounding box center [651, 279] width 15 height 21
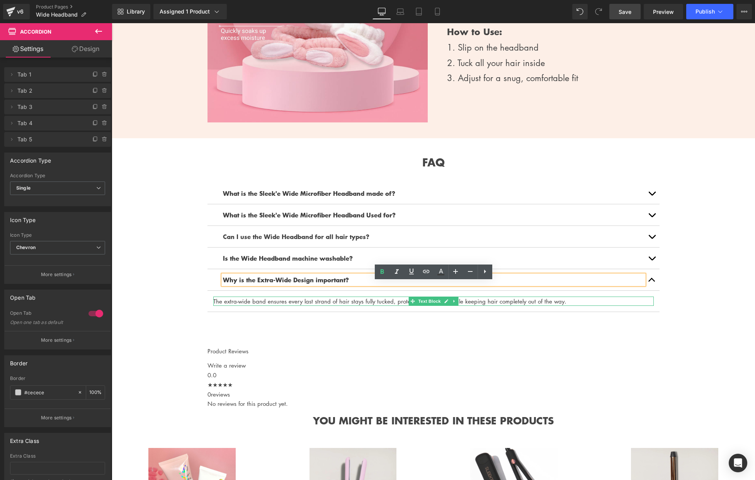
click at [399, 305] on font "The extra-wide band ensures every last strand of hair stays fully tucked, prote…" at bounding box center [389, 301] width 353 height 8
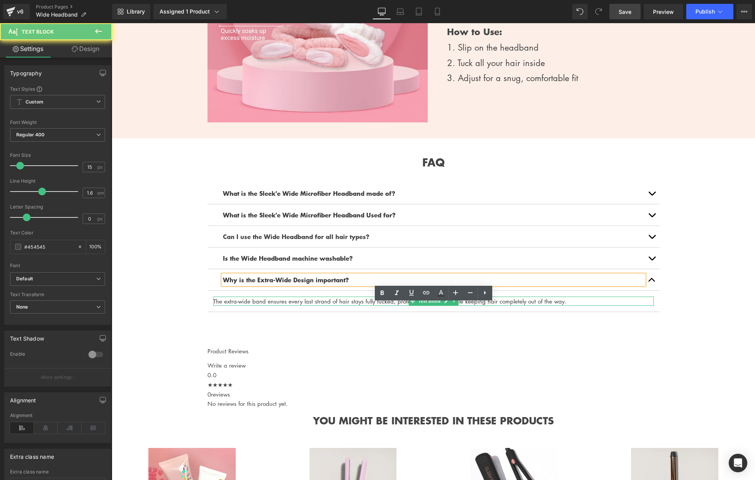
click at [399, 305] on font "The extra-wide band ensures every last strand of hair stays fully tucked, prote…" at bounding box center [389, 301] width 353 height 8
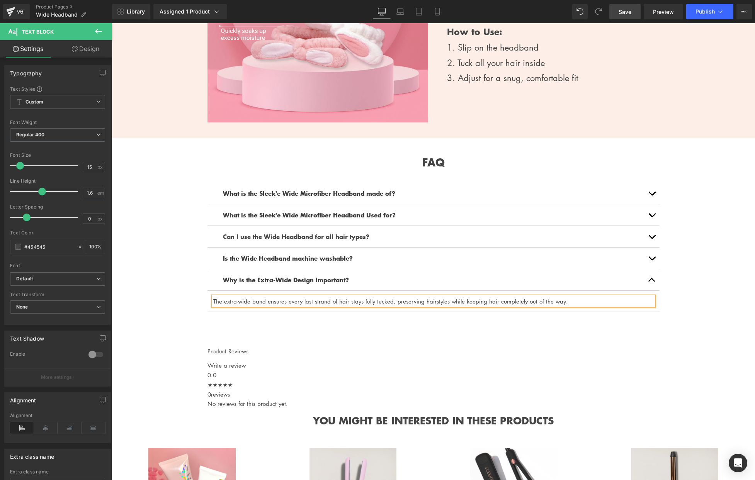
click at [409, 323] on div "What is the Sleek'e Wide Microfiber Headband made of? Text Block It's made of 8…" at bounding box center [433, 258] width 452 height 175
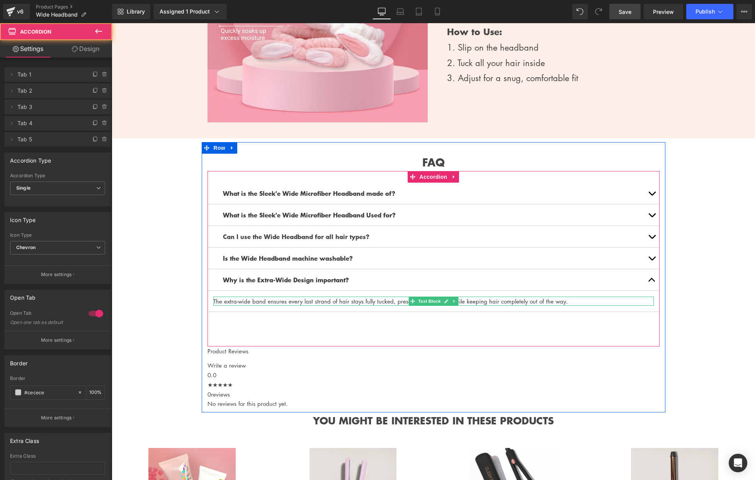
click at [402, 305] on font "The extra-wide band ensures every last strand of hair stays fully tucked, prese…" at bounding box center [390, 301] width 355 height 8
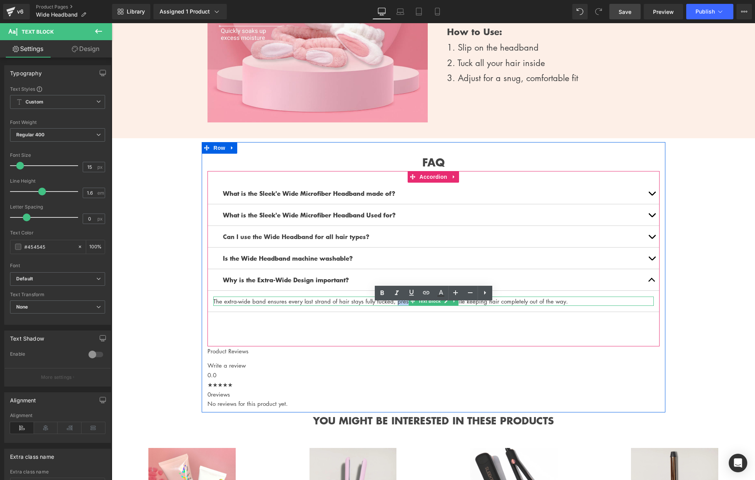
click at [402, 305] on font "The extra-wide band ensures every last strand of hair stays fully tucked, prese…" at bounding box center [390, 301] width 355 height 8
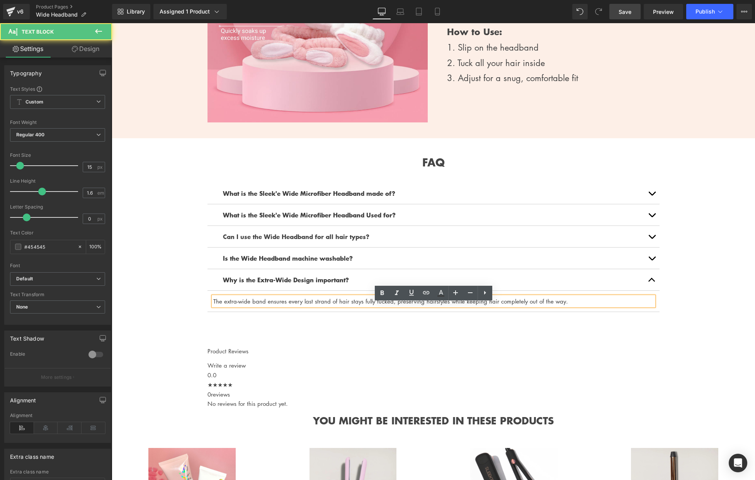
click at [397, 304] on p "The extra-wide band ensures every last strand of hair stays fully tucked, prese…" at bounding box center [433, 301] width 440 height 9
click at [417, 339] on div "What is the Sleek'e Wide Microfiber Headband made of? Text Block It's made of 8…" at bounding box center [433, 258] width 452 height 175
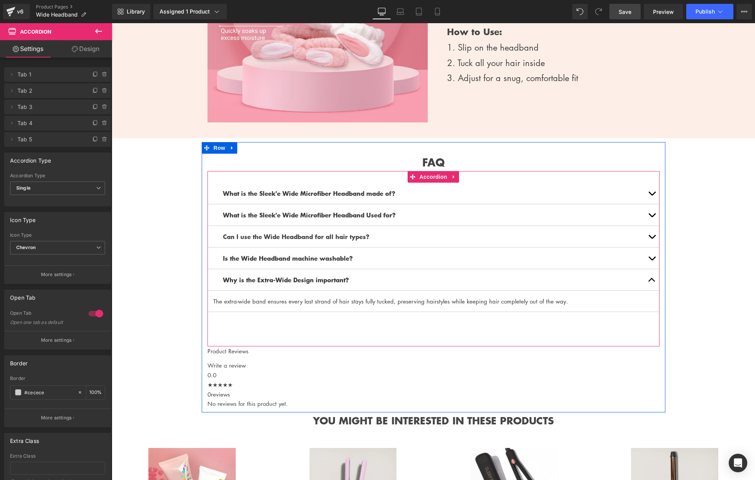
click at [652, 286] on button "button" at bounding box center [651, 279] width 15 height 21
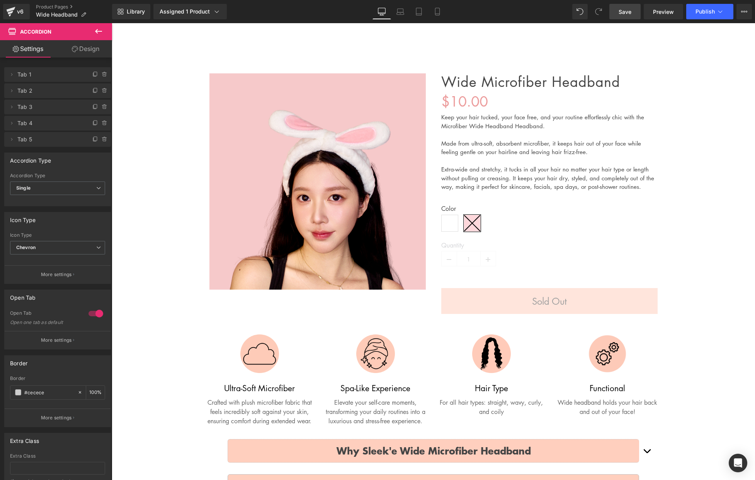
scroll to position [0, 0]
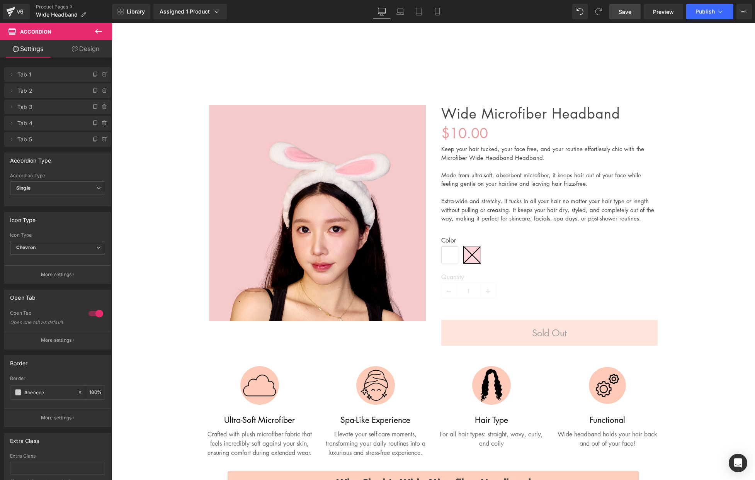
click at [617, 9] on link "Save" at bounding box center [624, 11] width 31 height 15
click at [628, 11] on span "Save" at bounding box center [624, 12] width 13 height 8
